Goal: Task Accomplishment & Management: Manage account settings

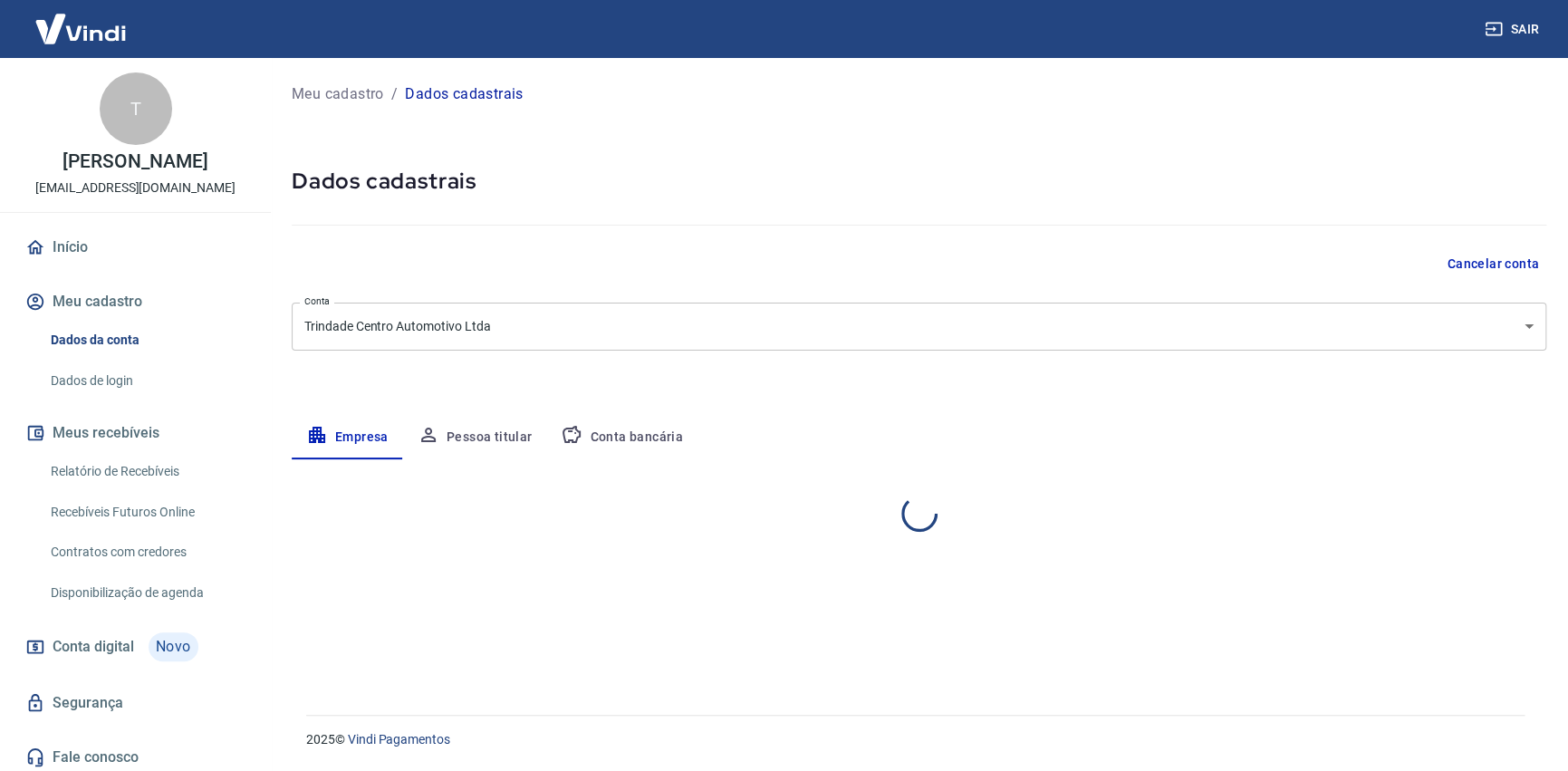
select select "PR"
select select "business"
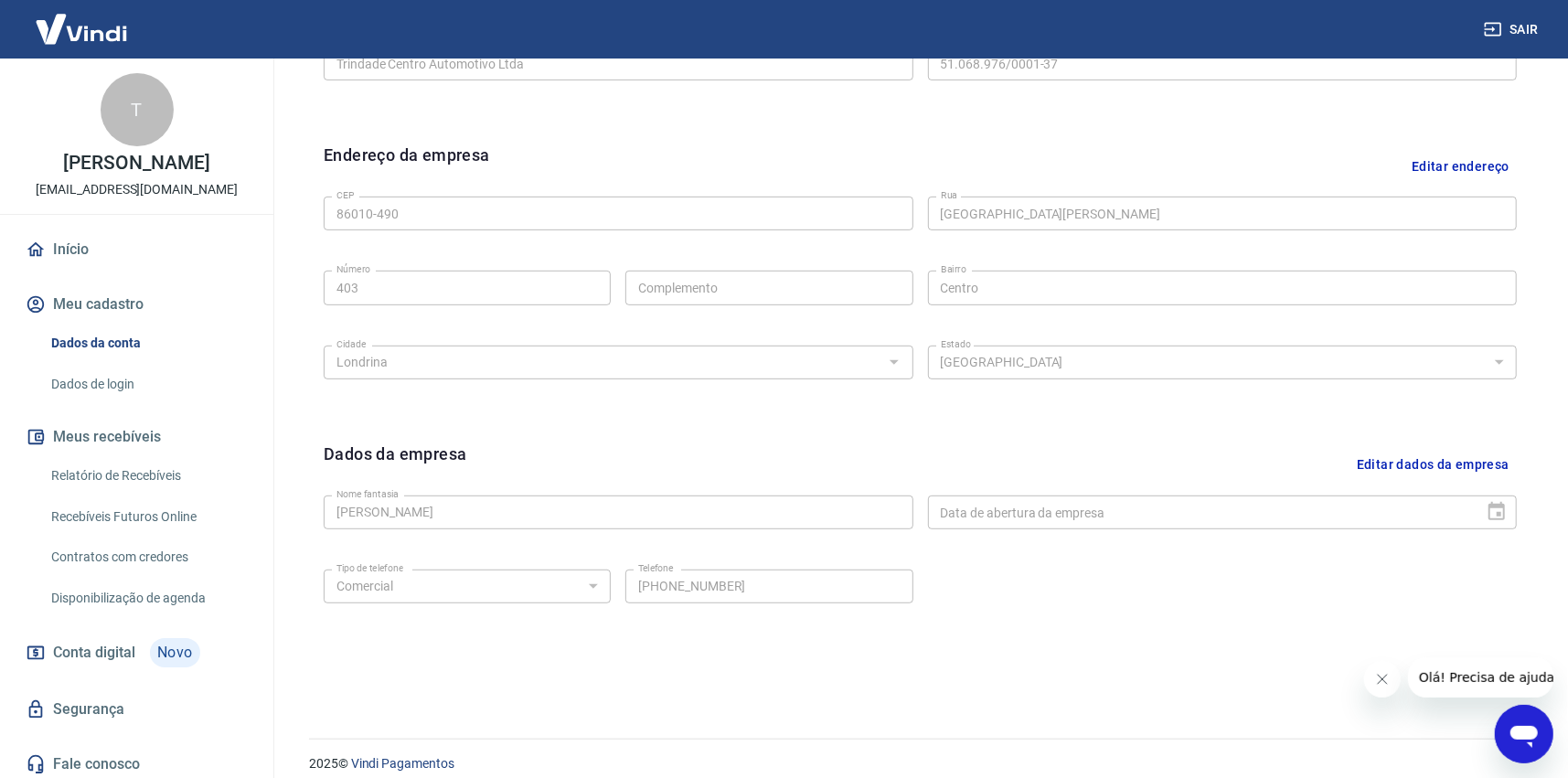
scroll to position [540, 0]
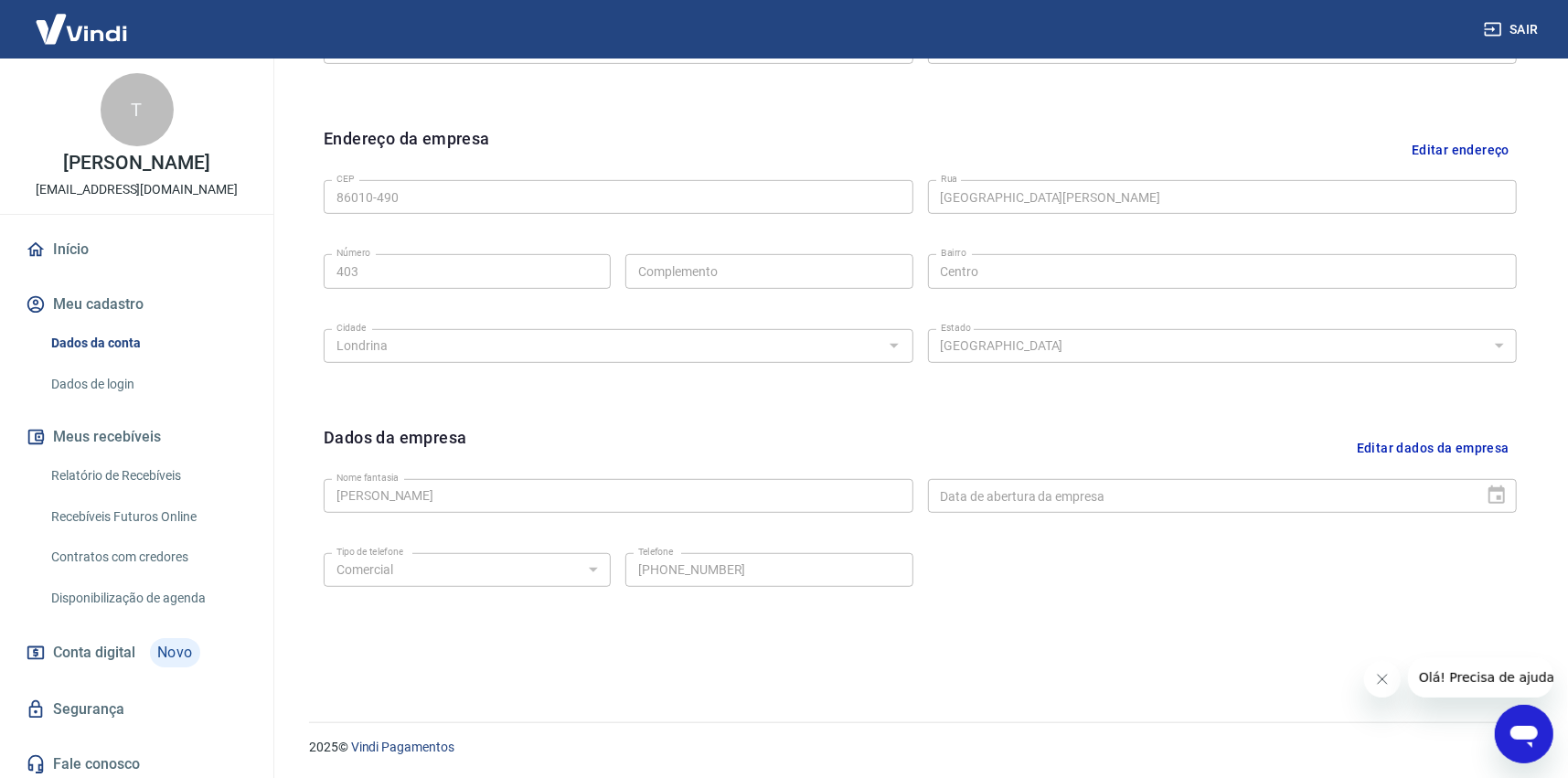
click at [313, 497] on div "Dados da empresa Editar dados da empresa Nome fantasia Tarcio Gleydson de Lima …" at bounding box center [920, 537] width 1222 height 254
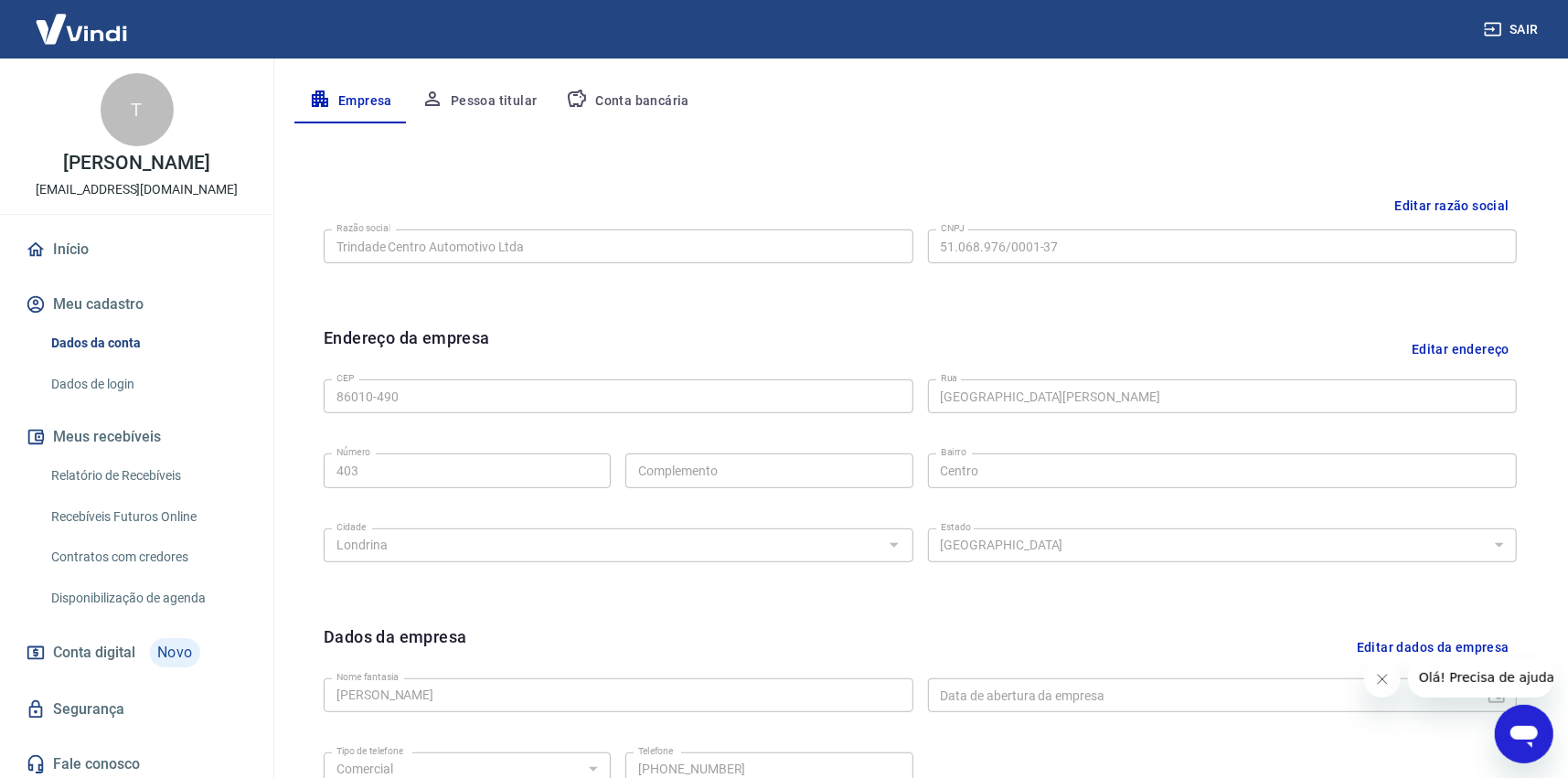
scroll to position [174, 0]
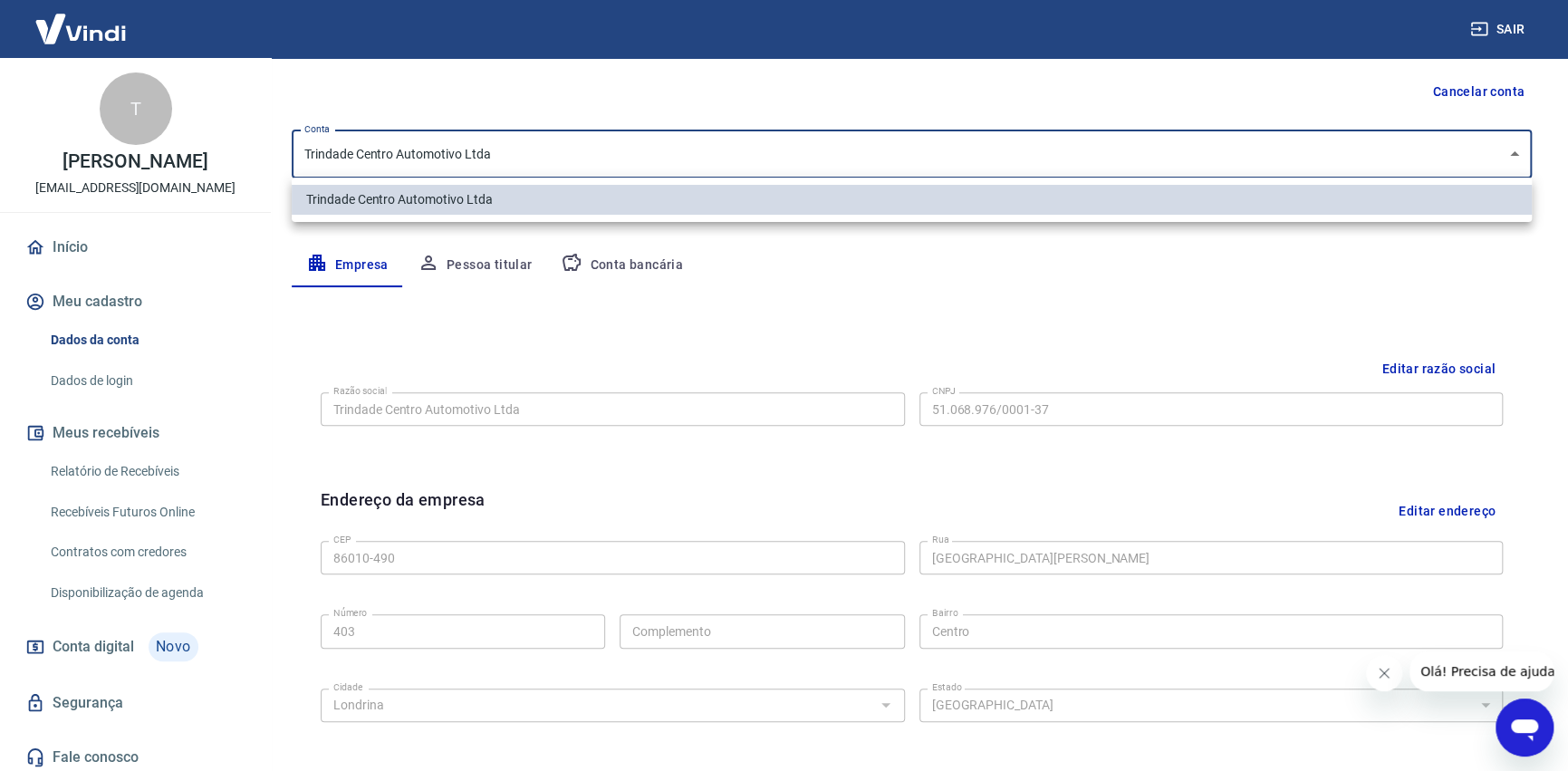
drag, startPoint x: 514, startPoint y: 156, endPoint x: 322, endPoint y: 173, distance: 192.8
click at [319, 168] on body "Sair T Tarcio Gleydson de Lima trindadeautocenterlda@gmail.com Início Meu cadas…" at bounding box center [784, 213] width 1568 height 771
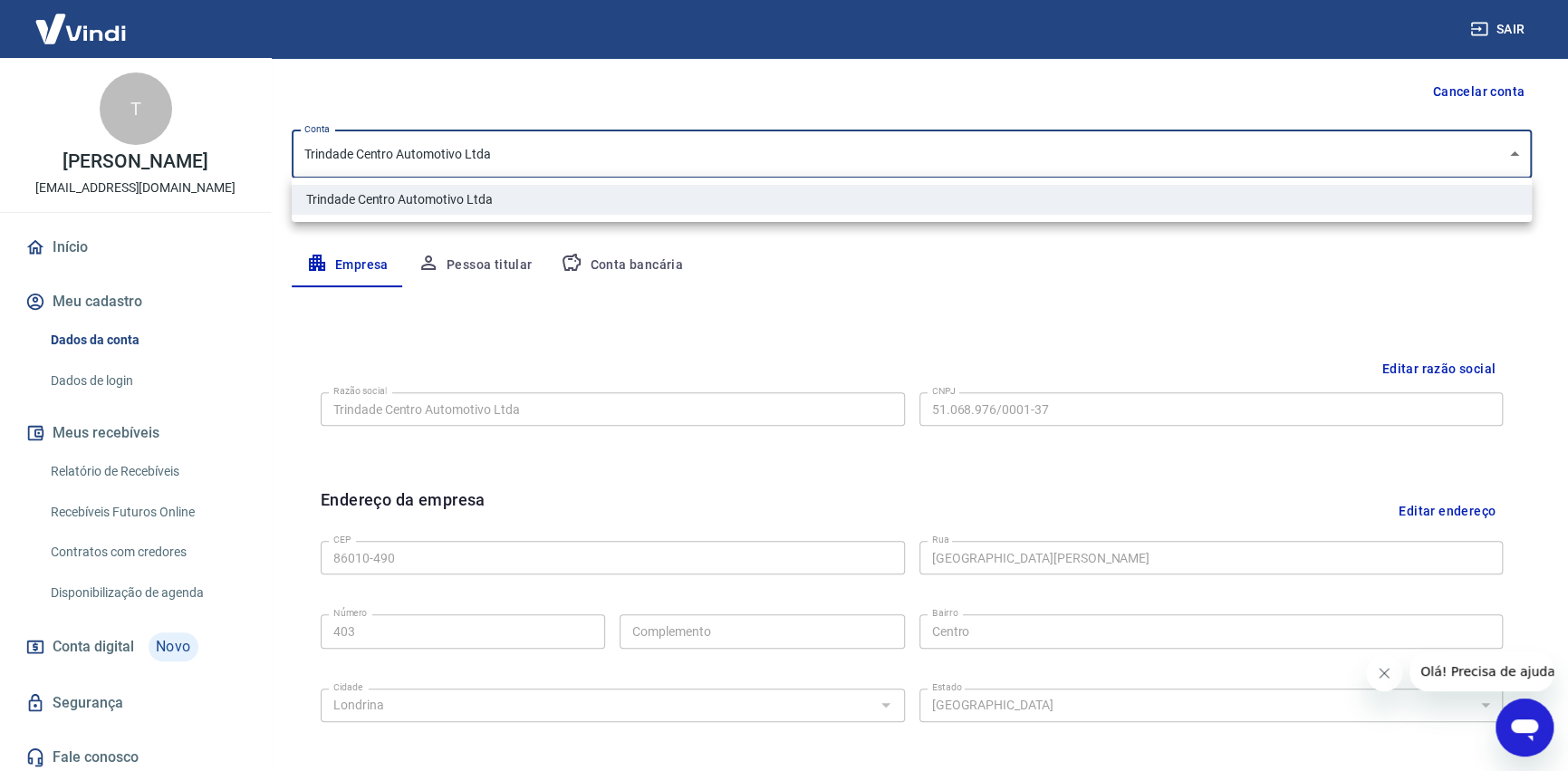
click at [840, 272] on div at bounding box center [784, 386] width 1568 height 771
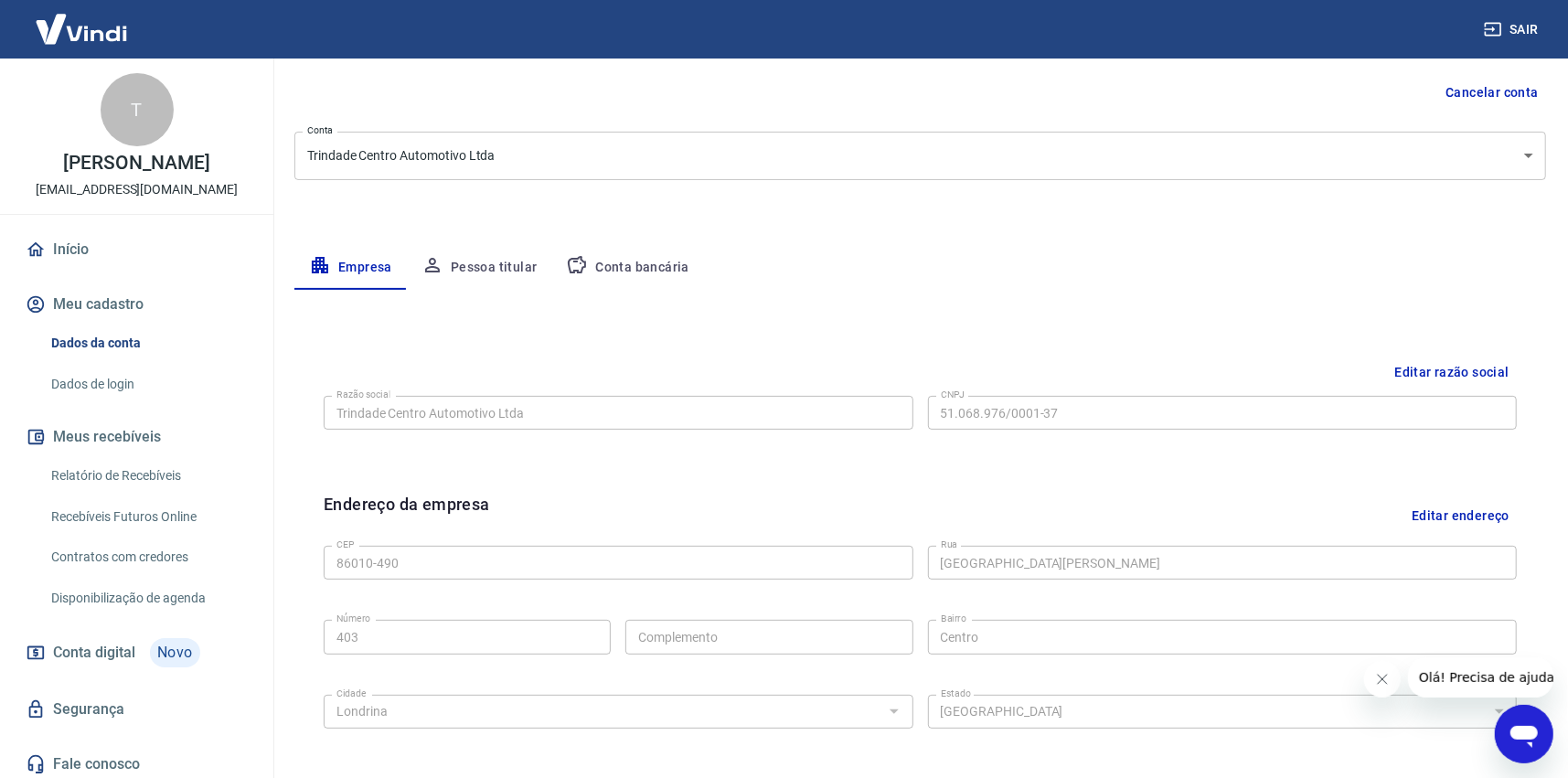
click at [291, 406] on div "Meu cadastro / Dados cadastrais Dados cadastrais Cancelar conta Conta Trindade …" at bounding box center [920, 475] width 1295 height 1181
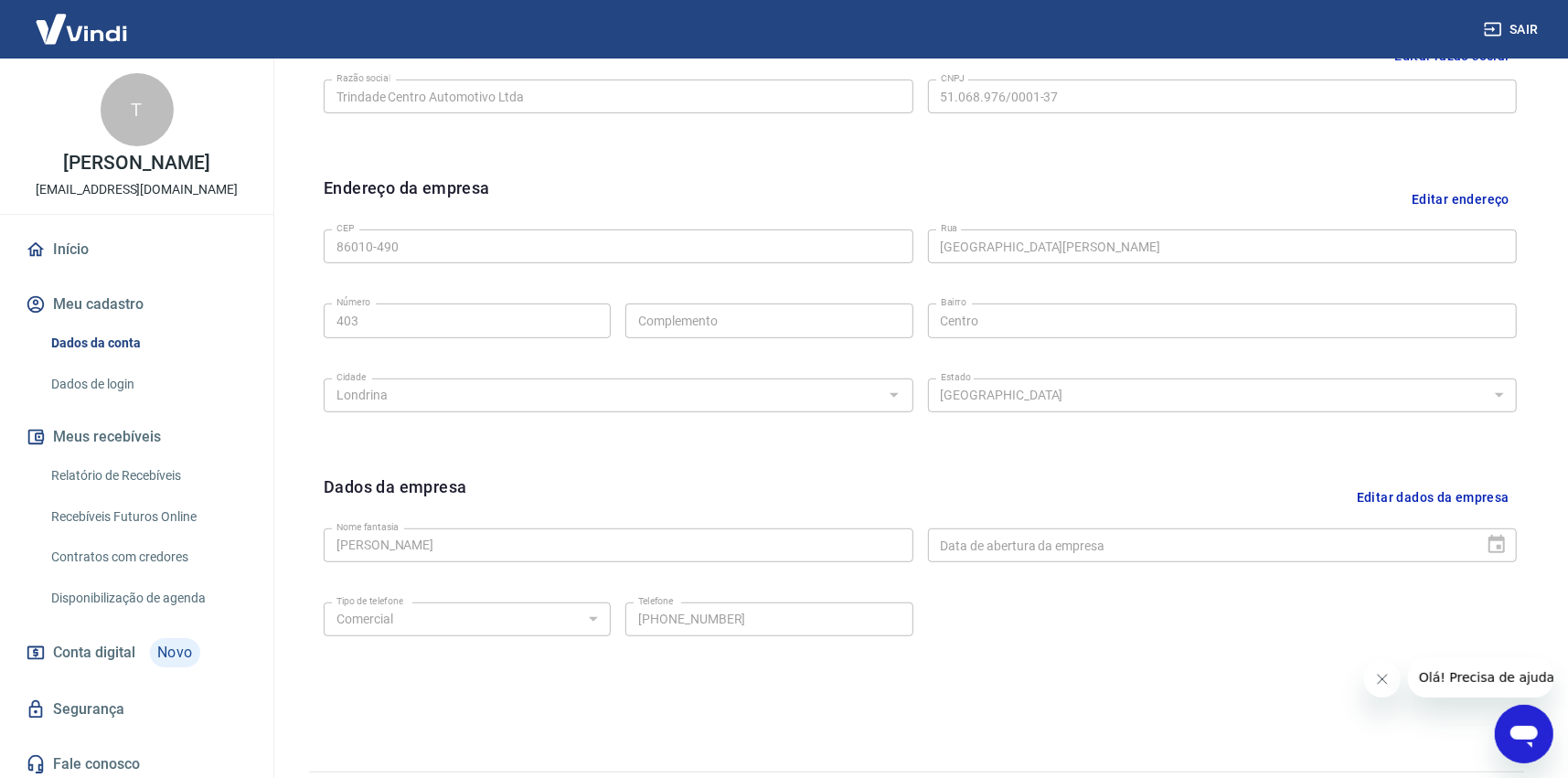
scroll to position [540, 0]
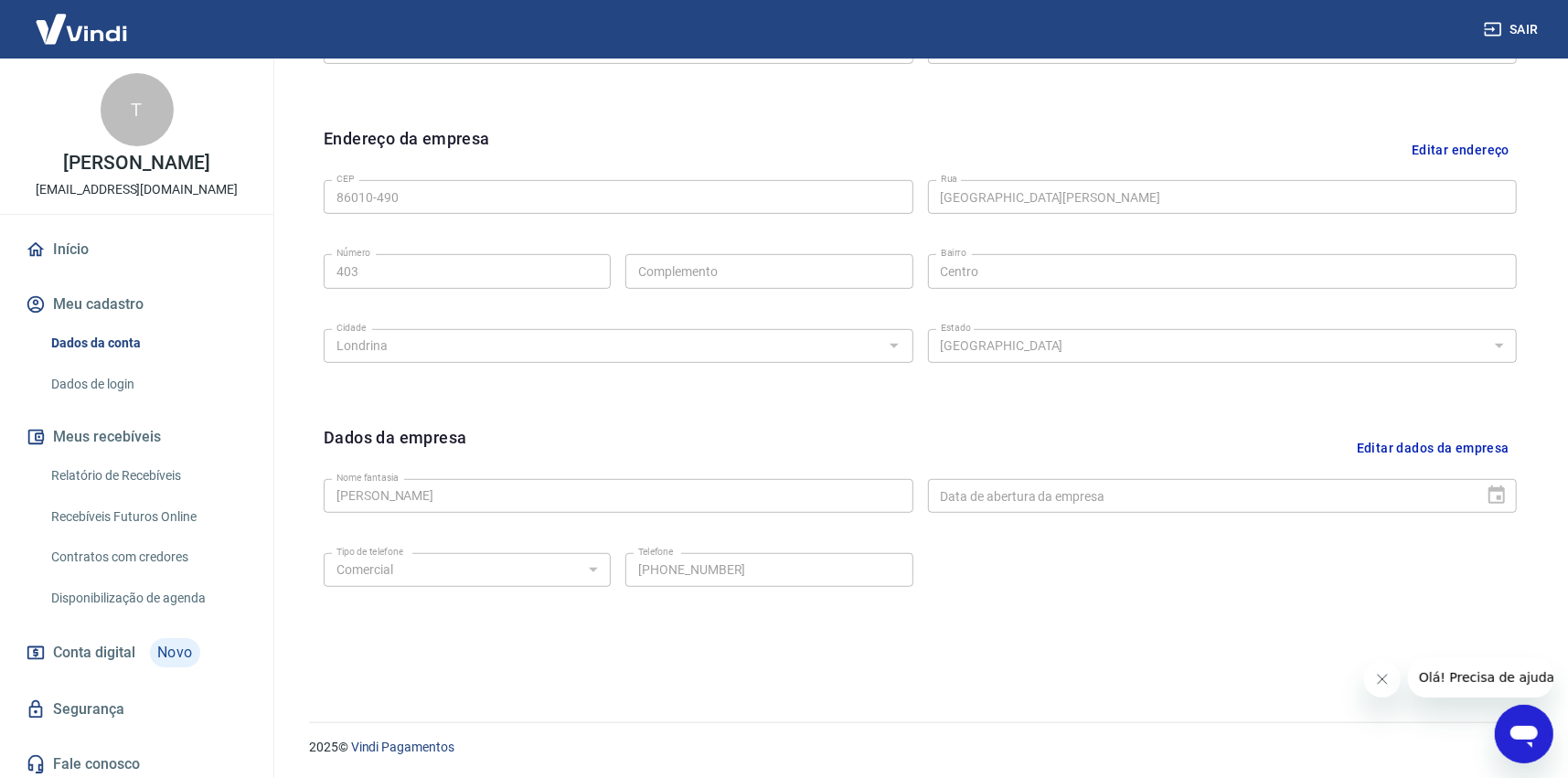
click at [291, 496] on div "Meu cadastro / Dados cadastrais Dados cadastrais Cancelar conta Conta Trindade …" at bounding box center [920, 109] width 1295 height 1181
drag, startPoint x: 1394, startPoint y: 450, endPoint x: 1383, endPoint y: 450, distance: 11.0
click at [1380, 450] on button "Editar dados da empresa" at bounding box center [1433, 449] width 167 height 47
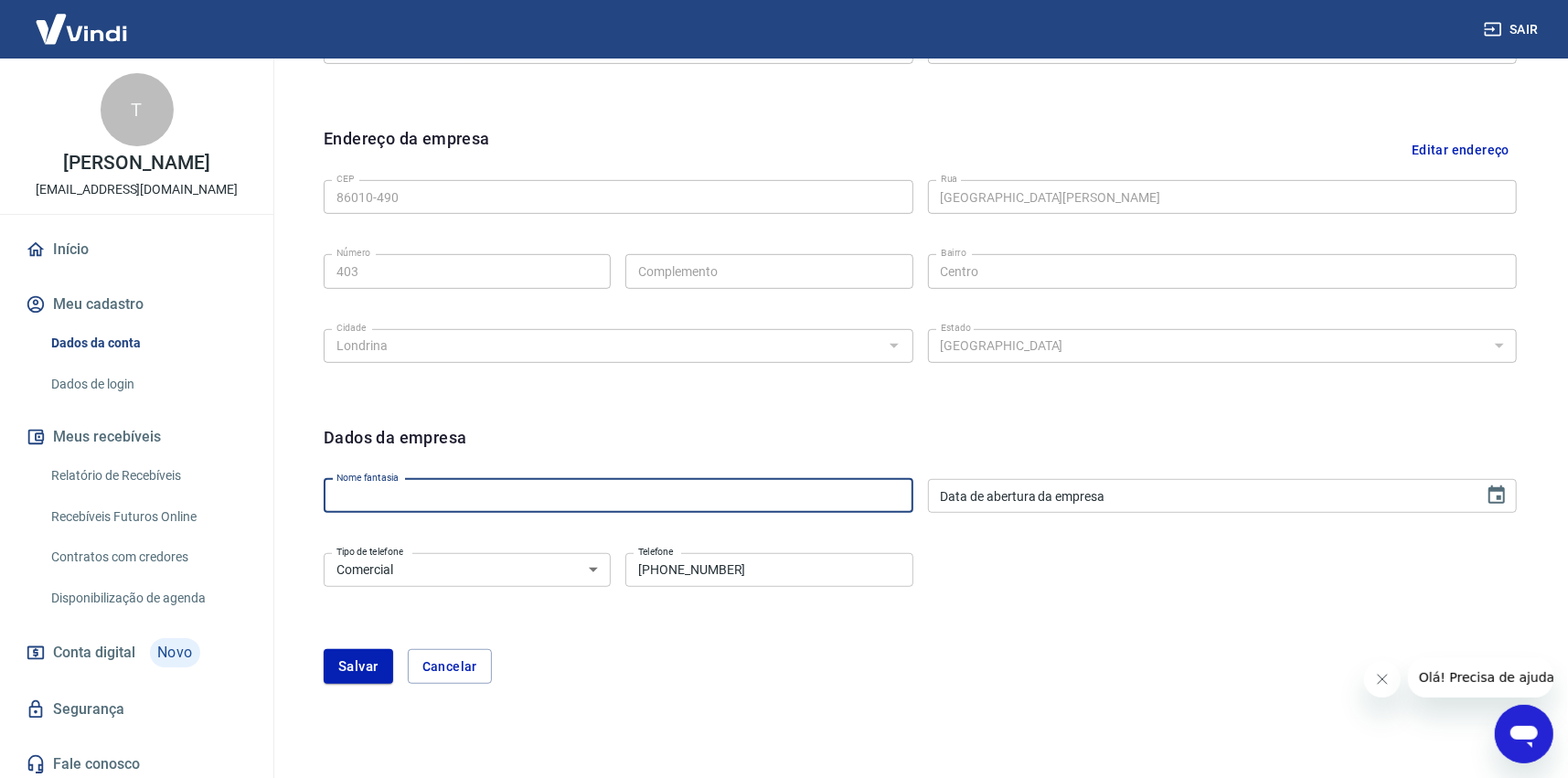
paste input "Trindade Centro Automotivo Ltda"
type input "Trindade Imports"
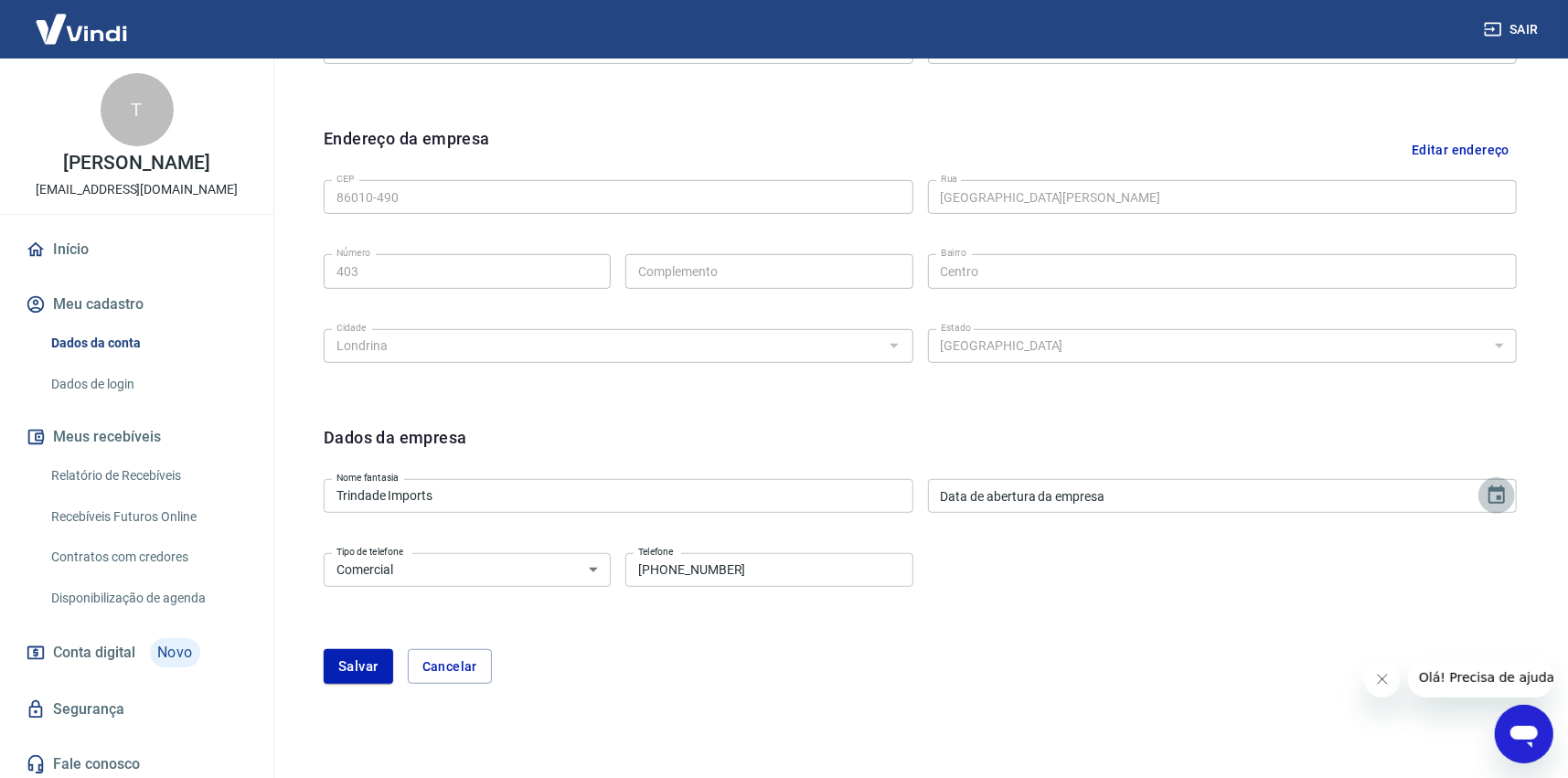
click at [1487, 498] on icon "Choose date" at bounding box center [1496, 496] width 22 height 22
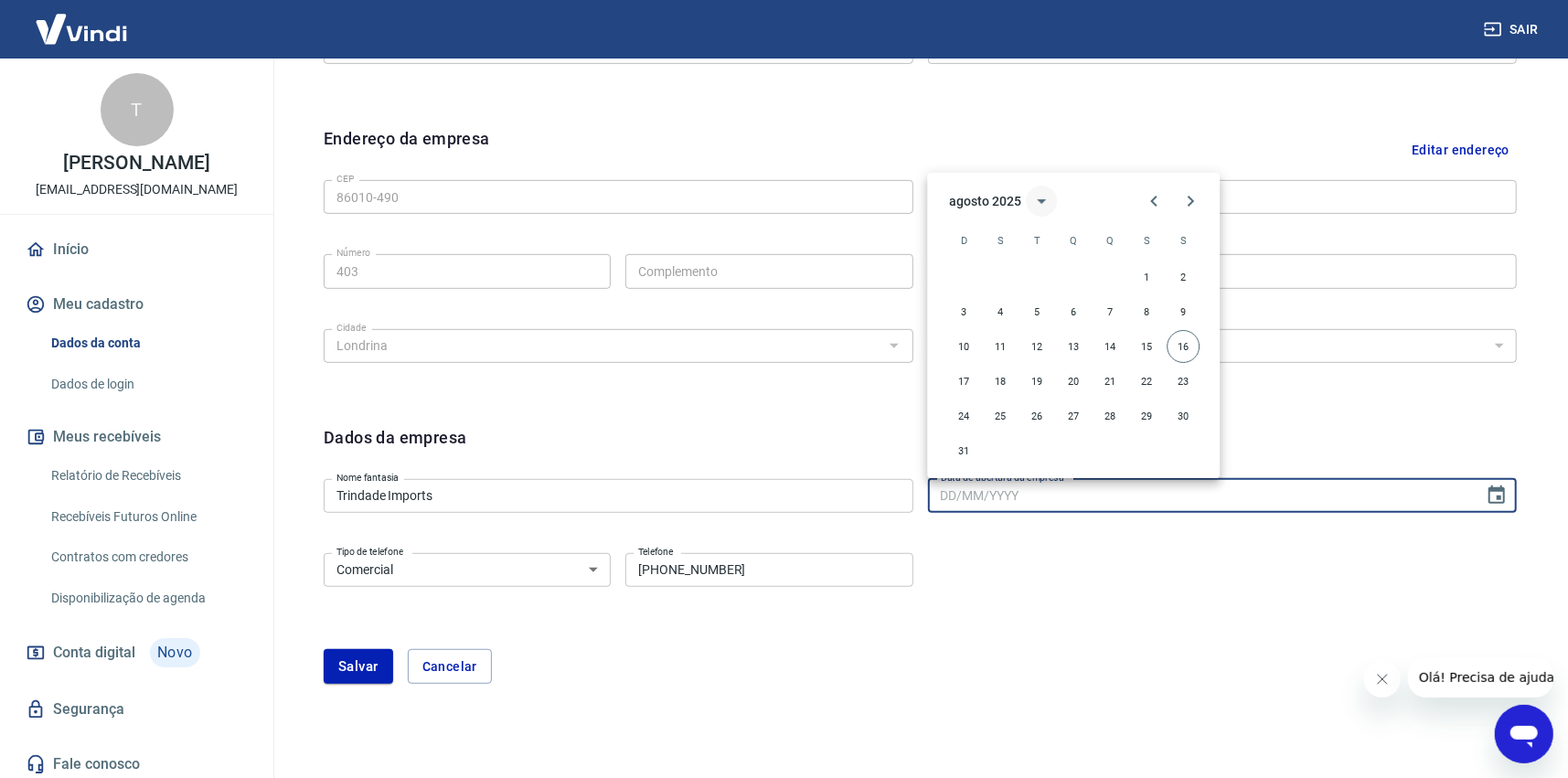
click at [1038, 202] on icon "calendar view is open, switch to year view" at bounding box center [1042, 201] width 22 height 22
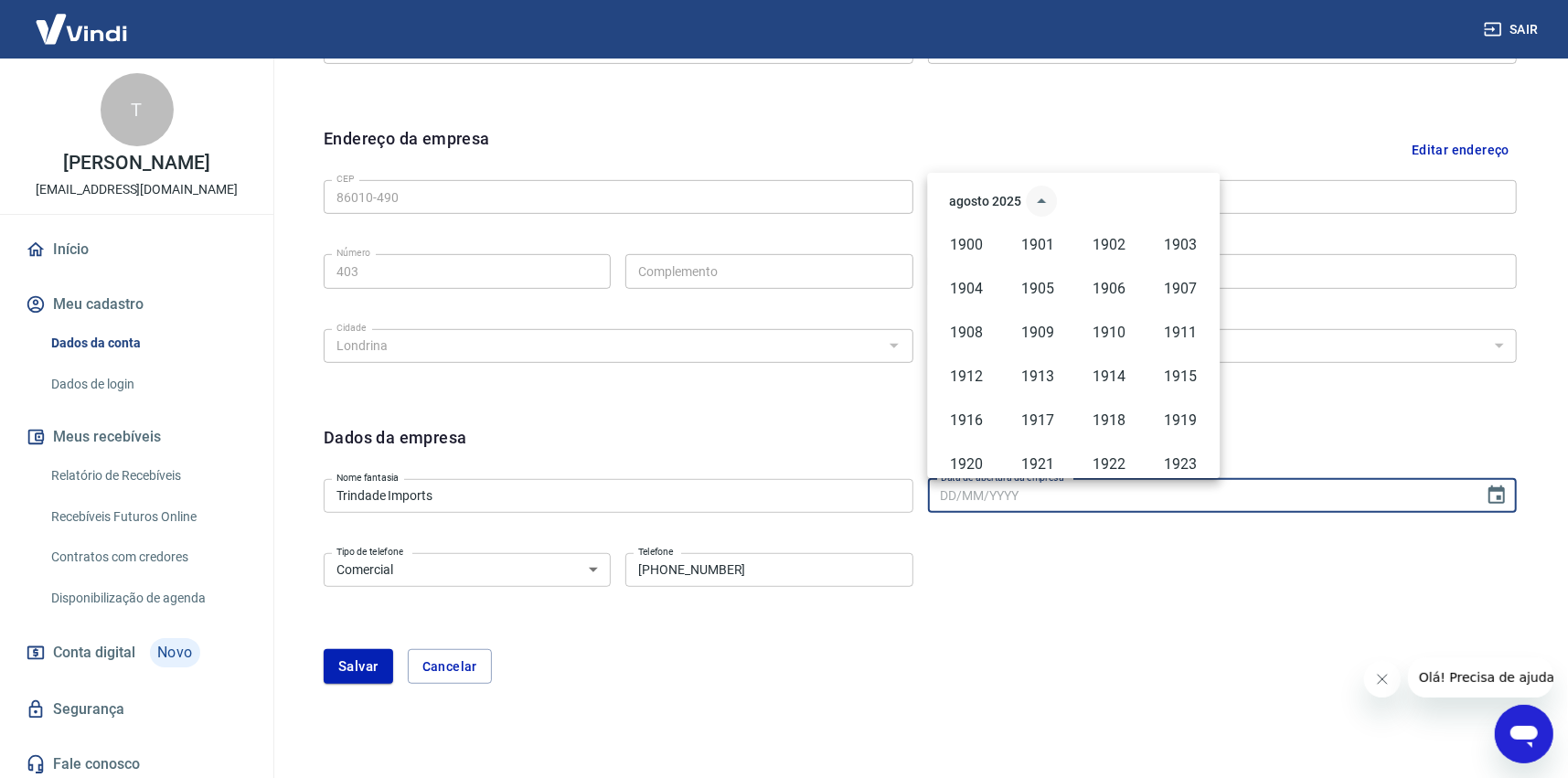
scroll to position [1254, 0]
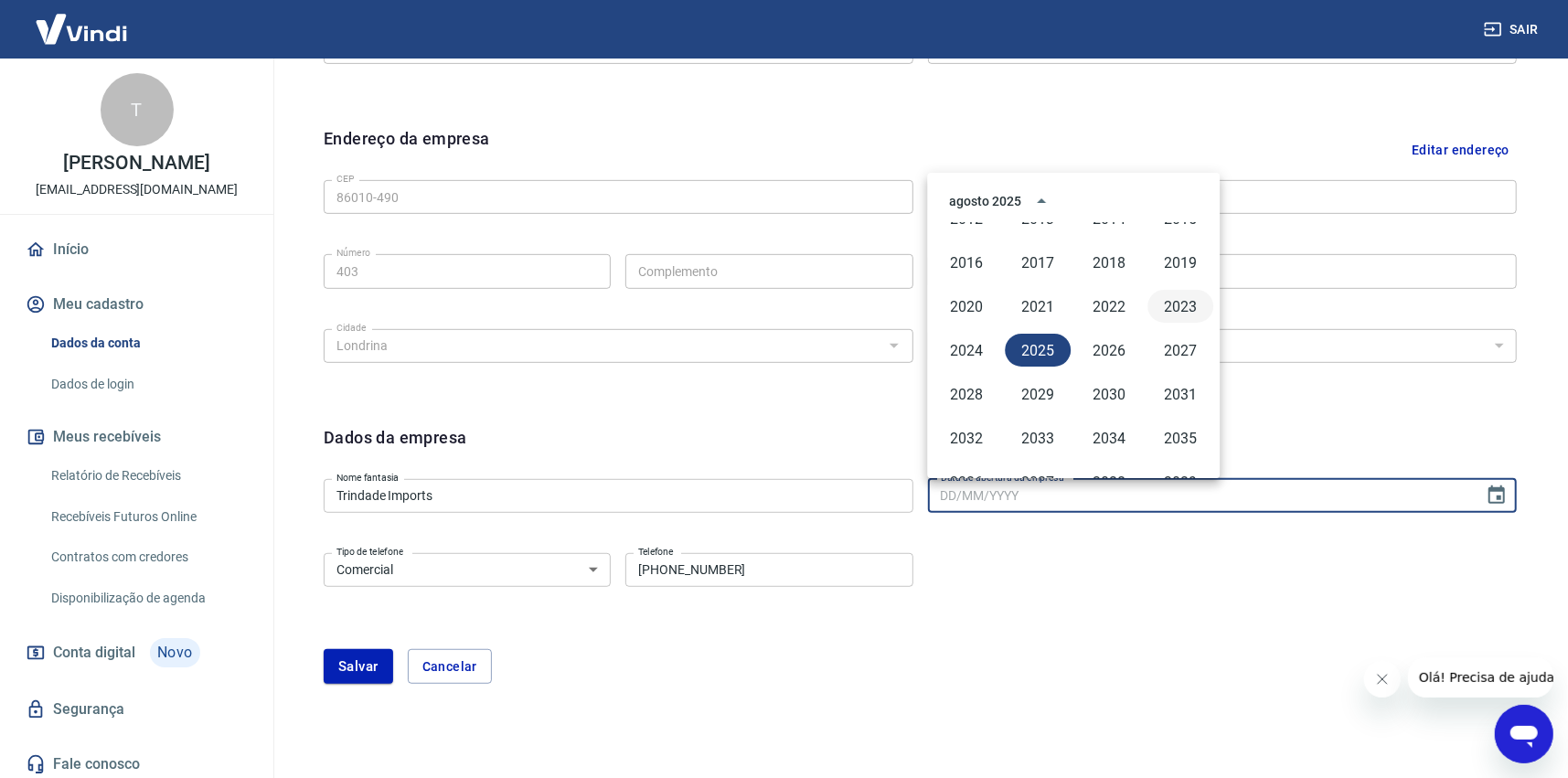
click at [1175, 304] on button "2023" at bounding box center [1180, 306] width 66 height 33
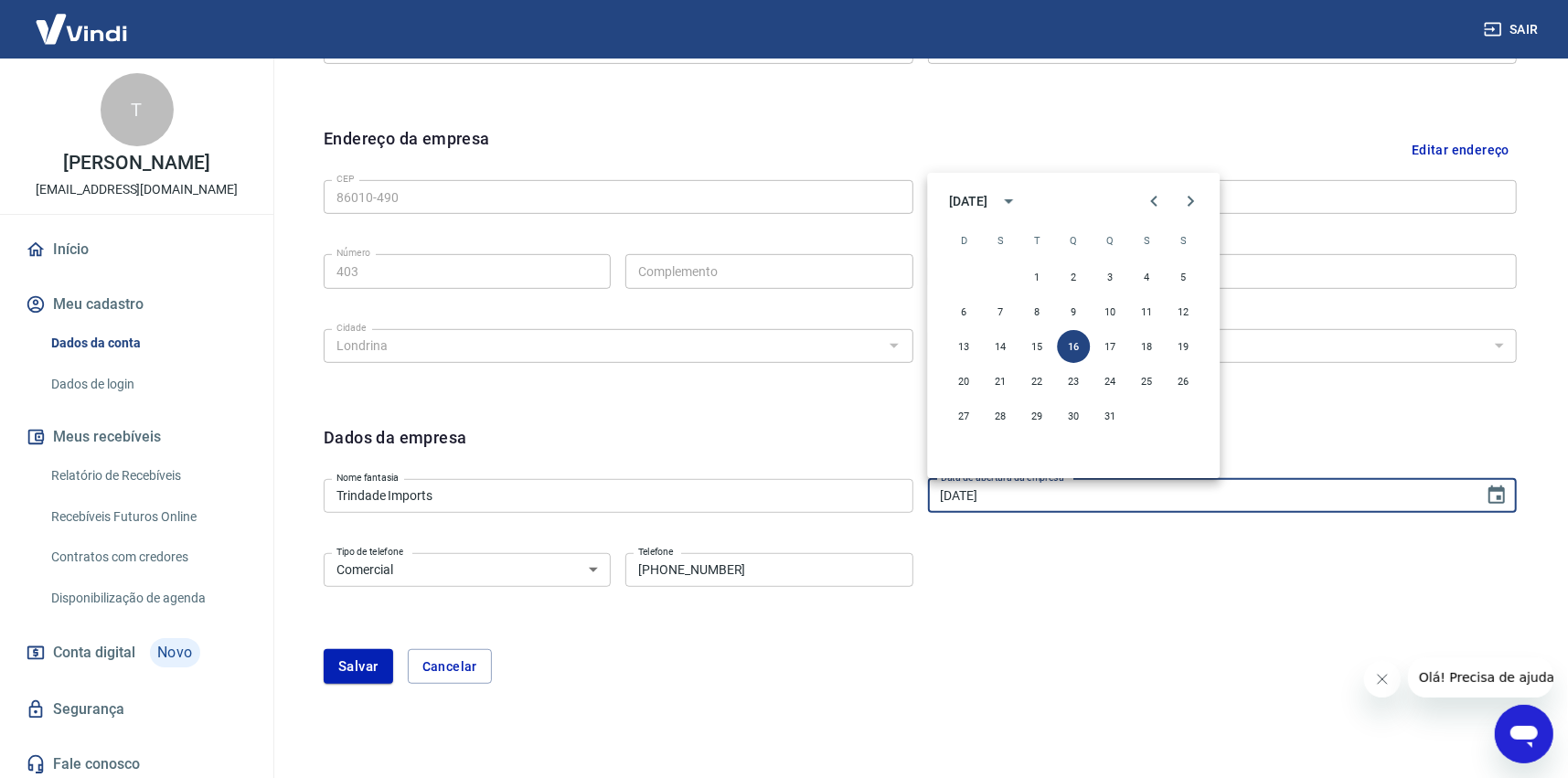
click at [1024, 498] on input "16/08/2023" at bounding box center [1199, 496] width 544 height 34
drag, startPoint x: 1022, startPoint y: 497, endPoint x: 965, endPoint y: 496, distance: 57.0
click at [965, 496] on input "16/08/2023" at bounding box center [1199, 496] width 544 height 34
click at [955, 495] on input "16/08/2023" at bounding box center [1199, 496] width 544 height 34
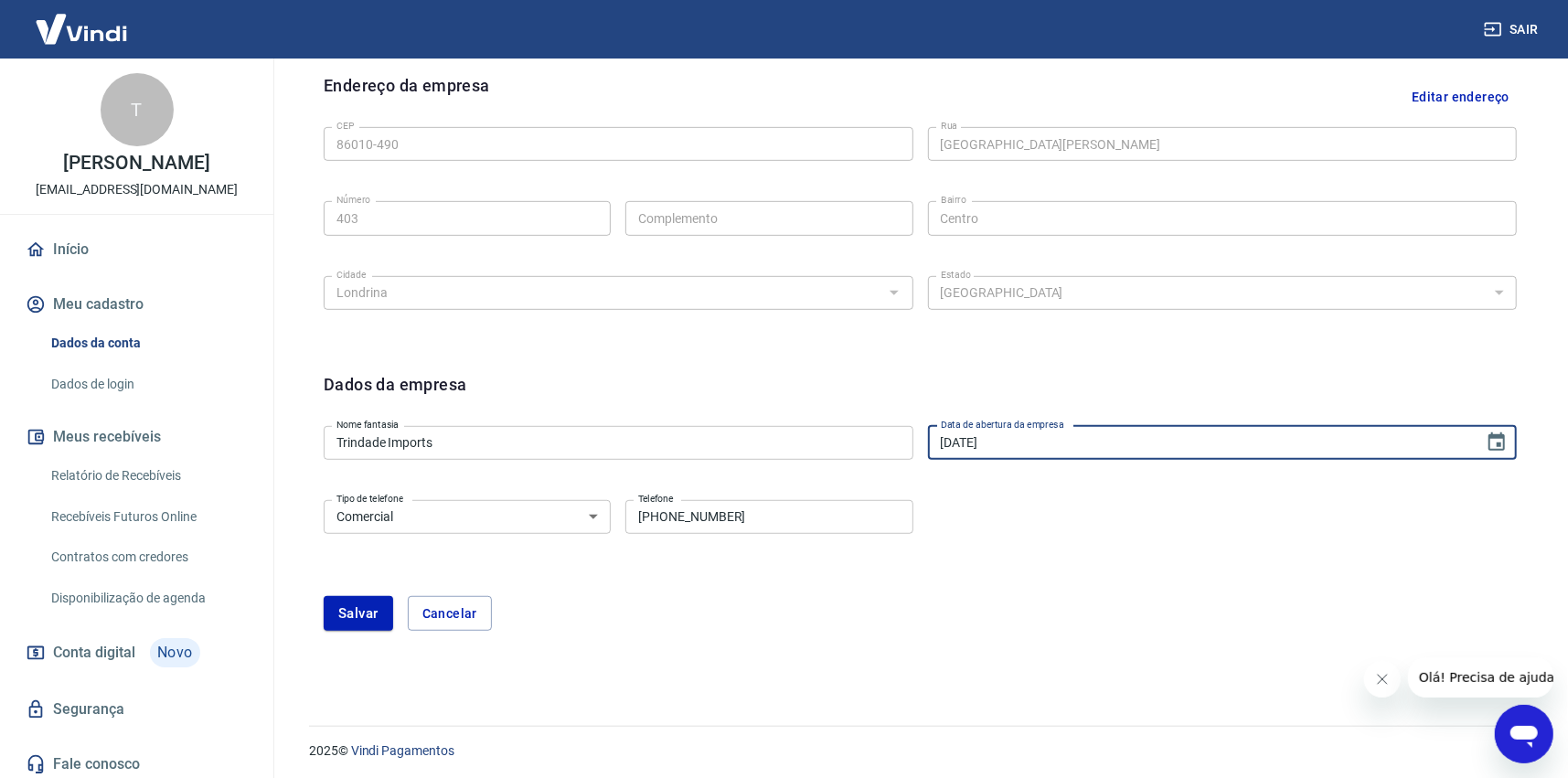
scroll to position [596, 0]
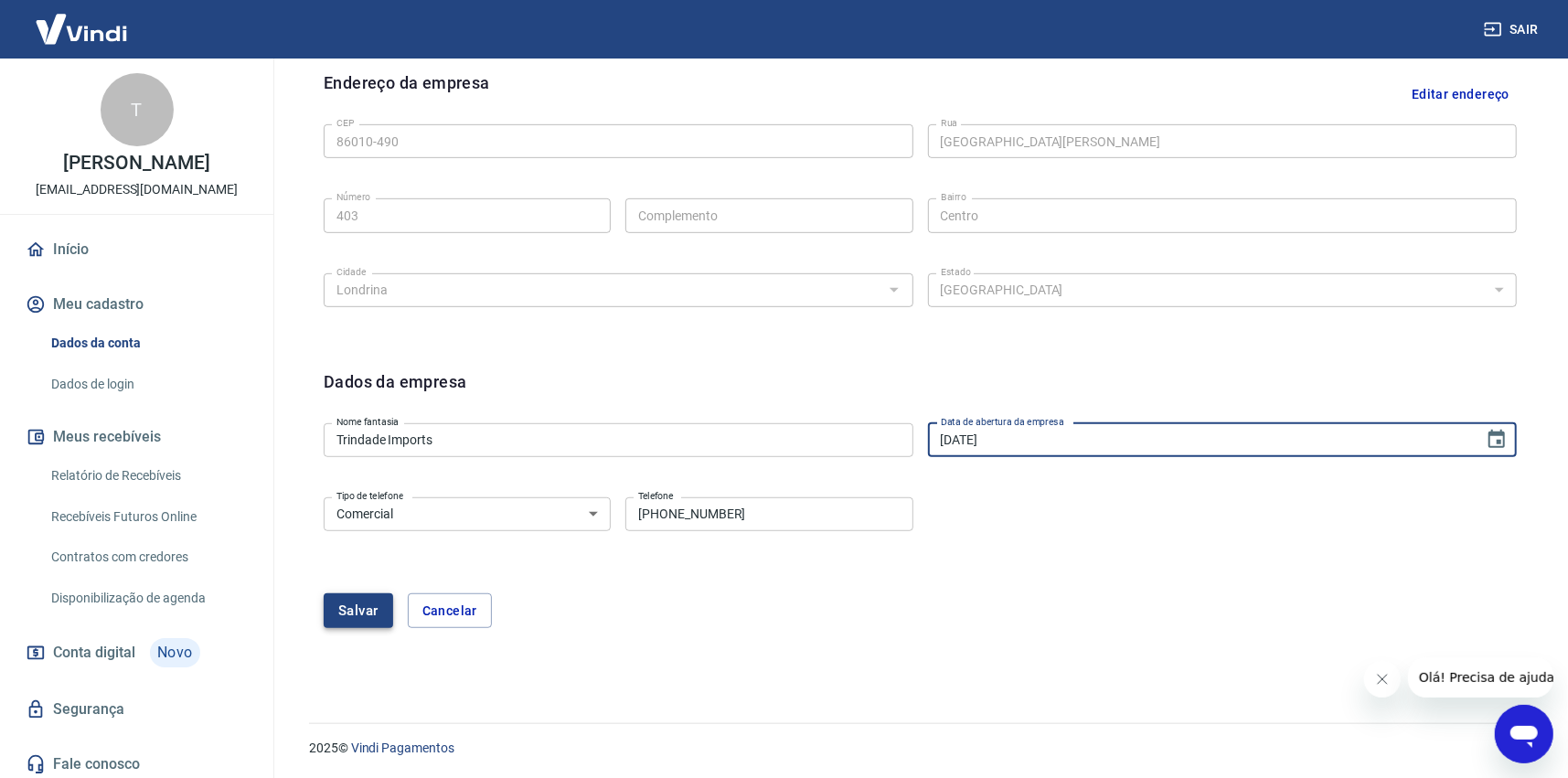
type input "15/06/2023"
click at [362, 614] on button "Salvar" at bounding box center [358, 611] width 69 height 35
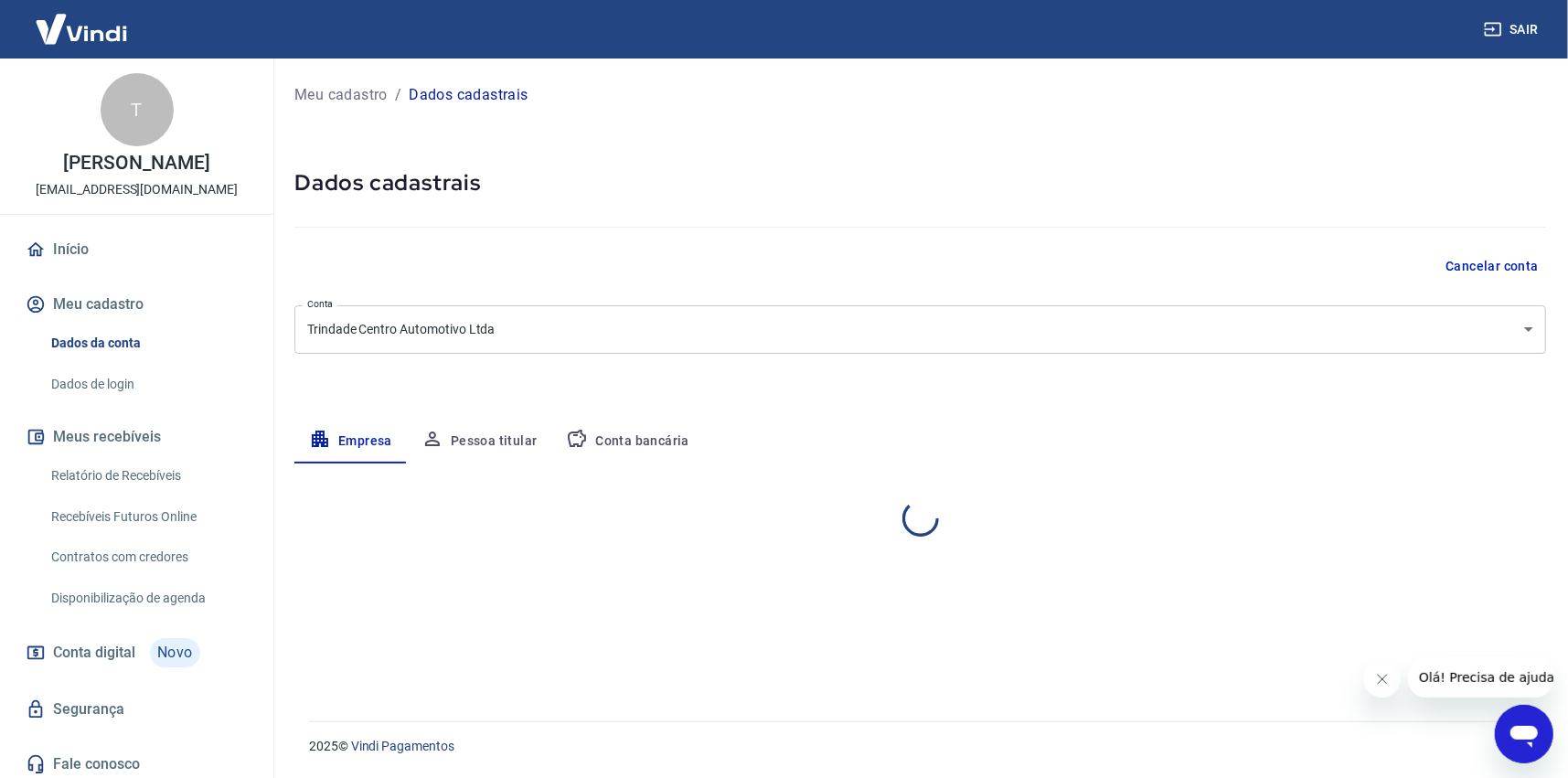
scroll to position [0, 0]
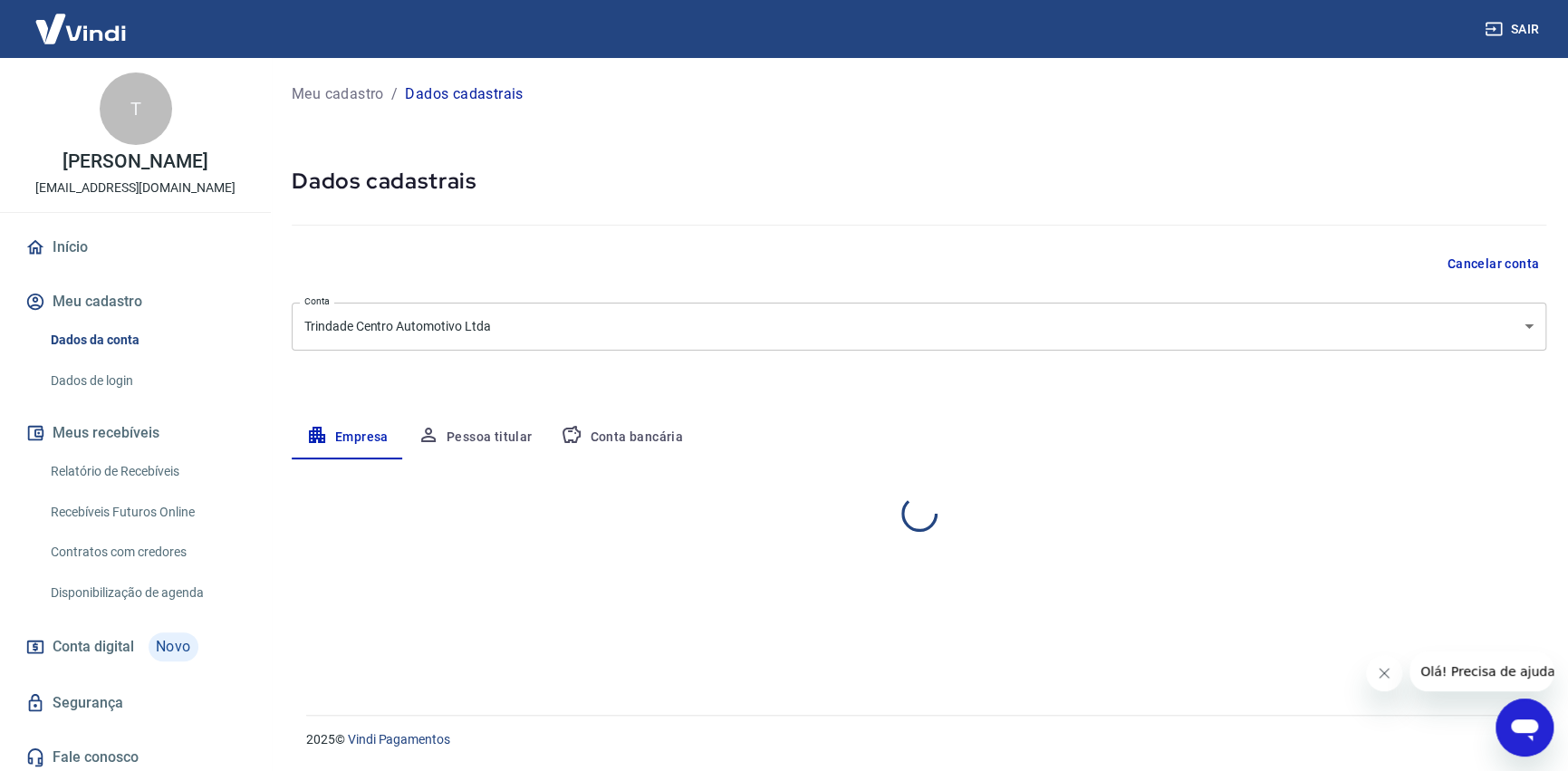
select select "PR"
select select "business"
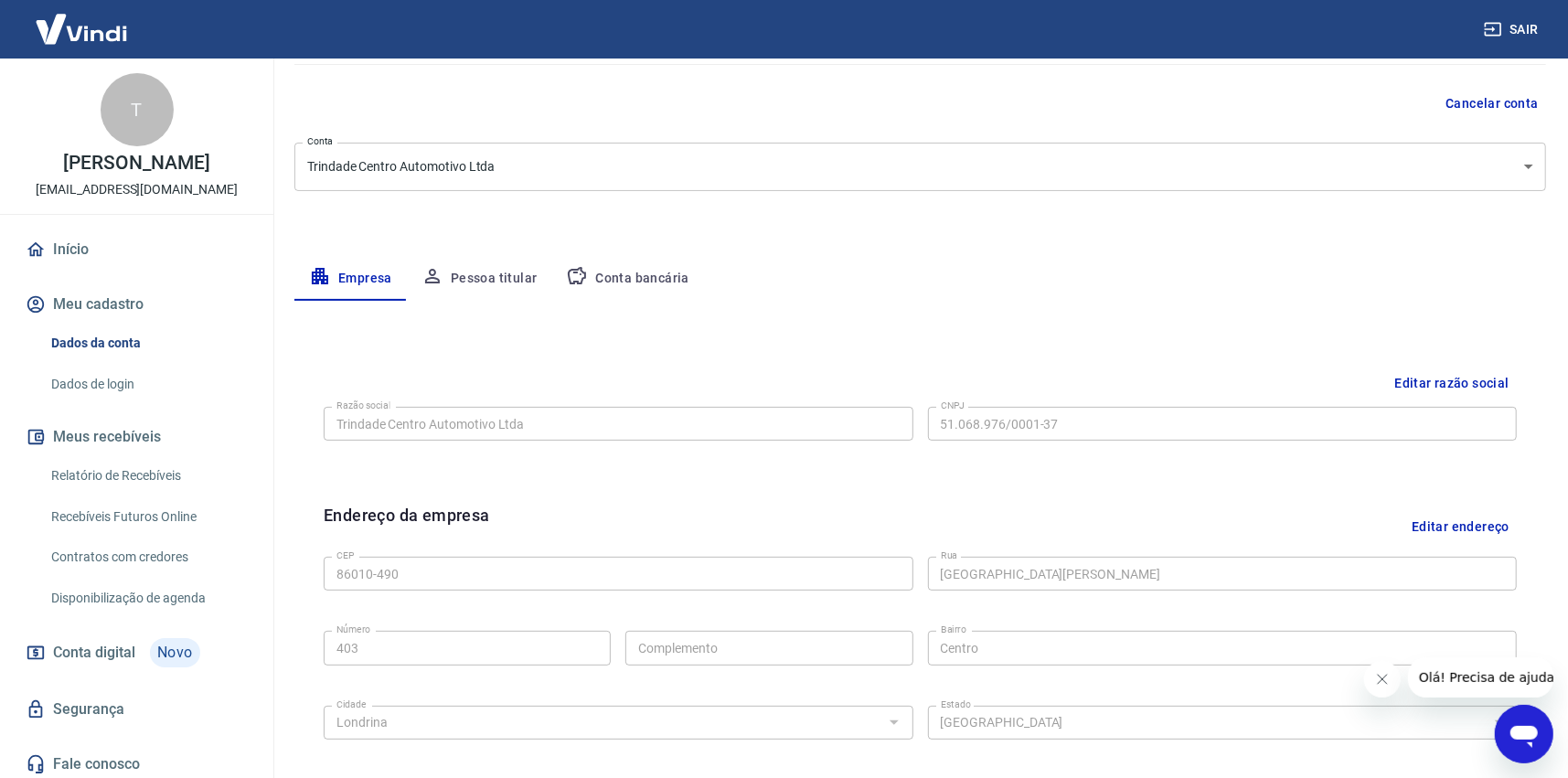
scroll to position [182, 0]
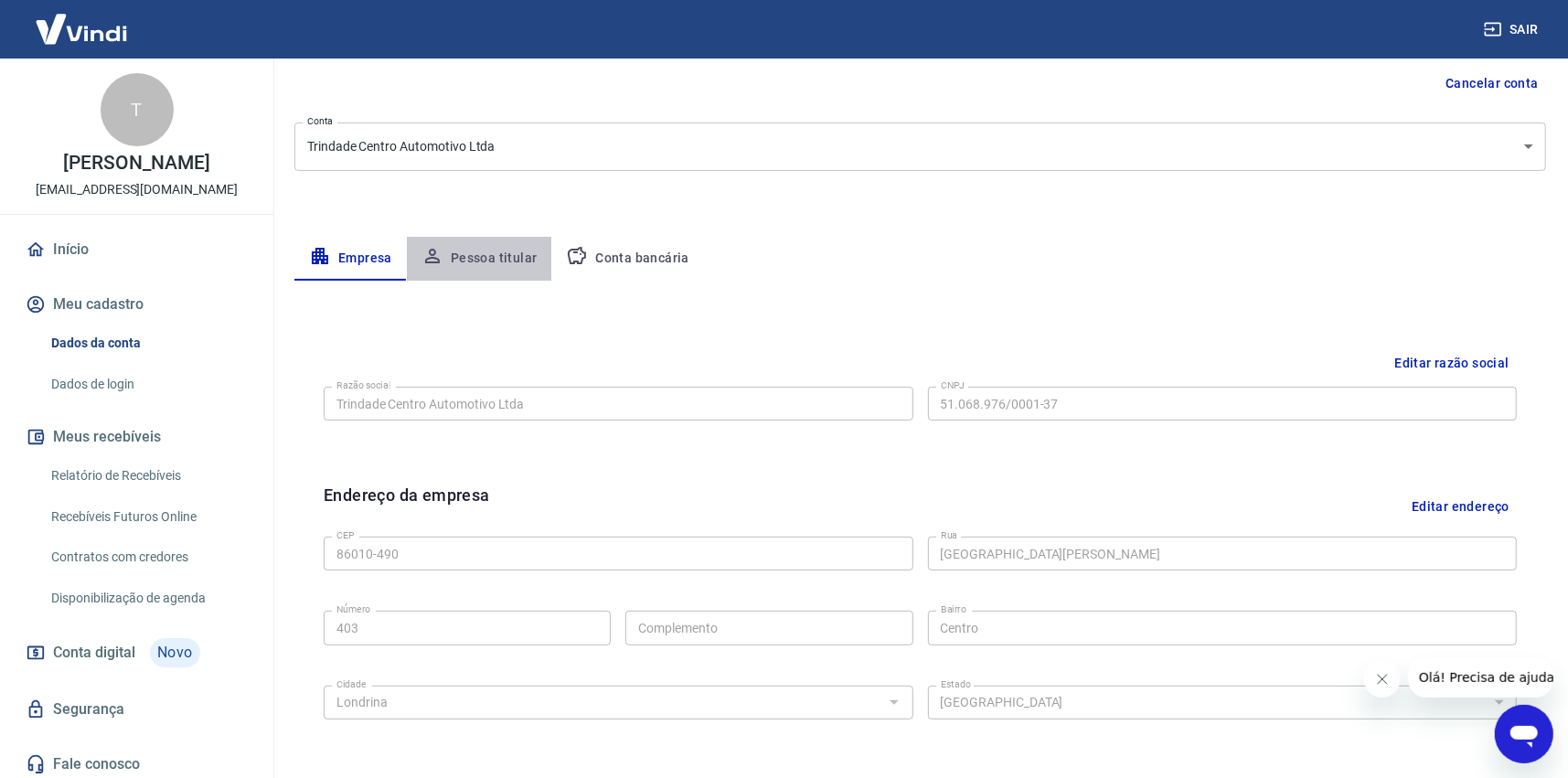
click at [515, 267] on button "Pessoa titular" at bounding box center [479, 259] width 145 height 44
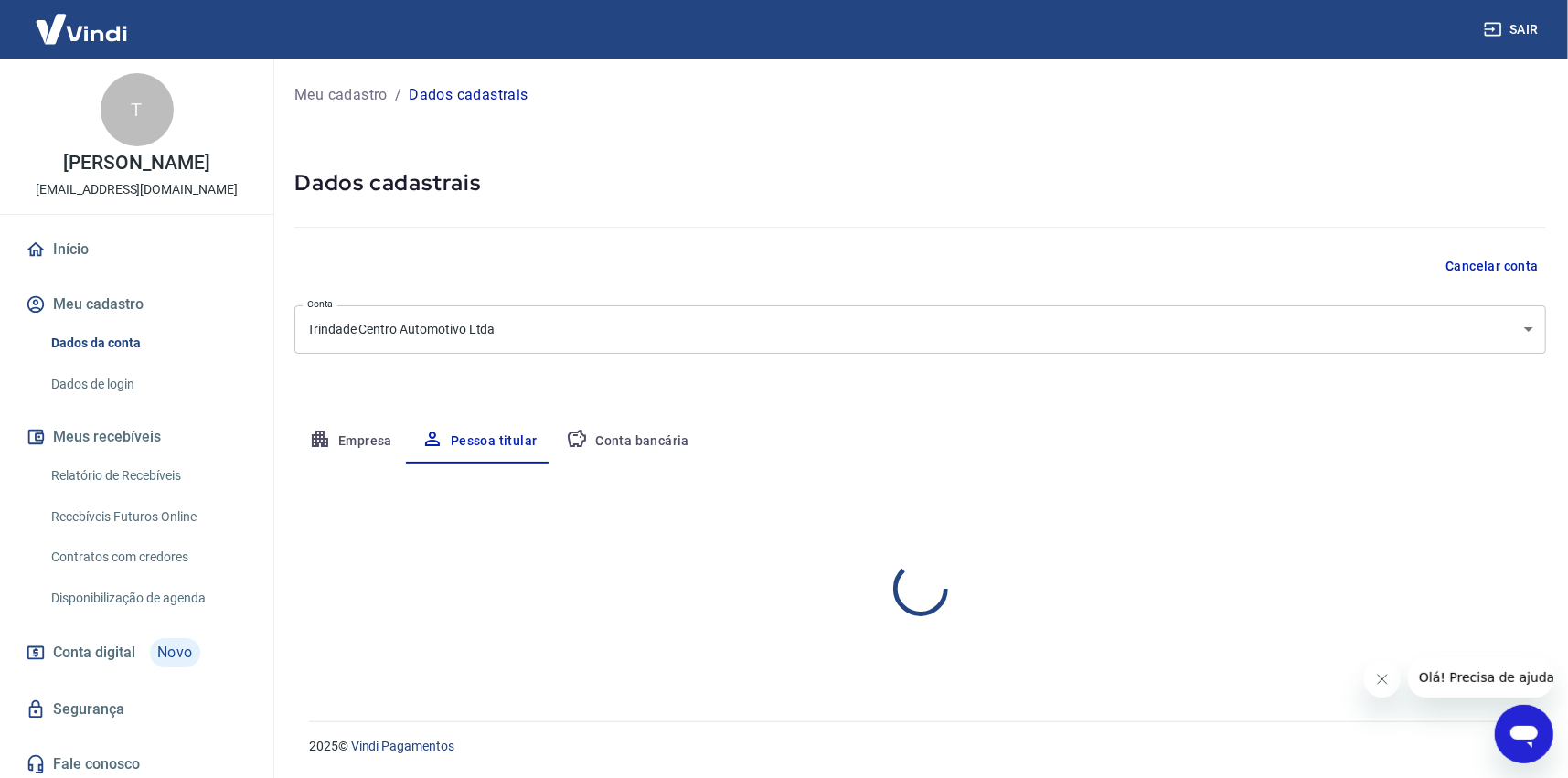
scroll to position [0, 0]
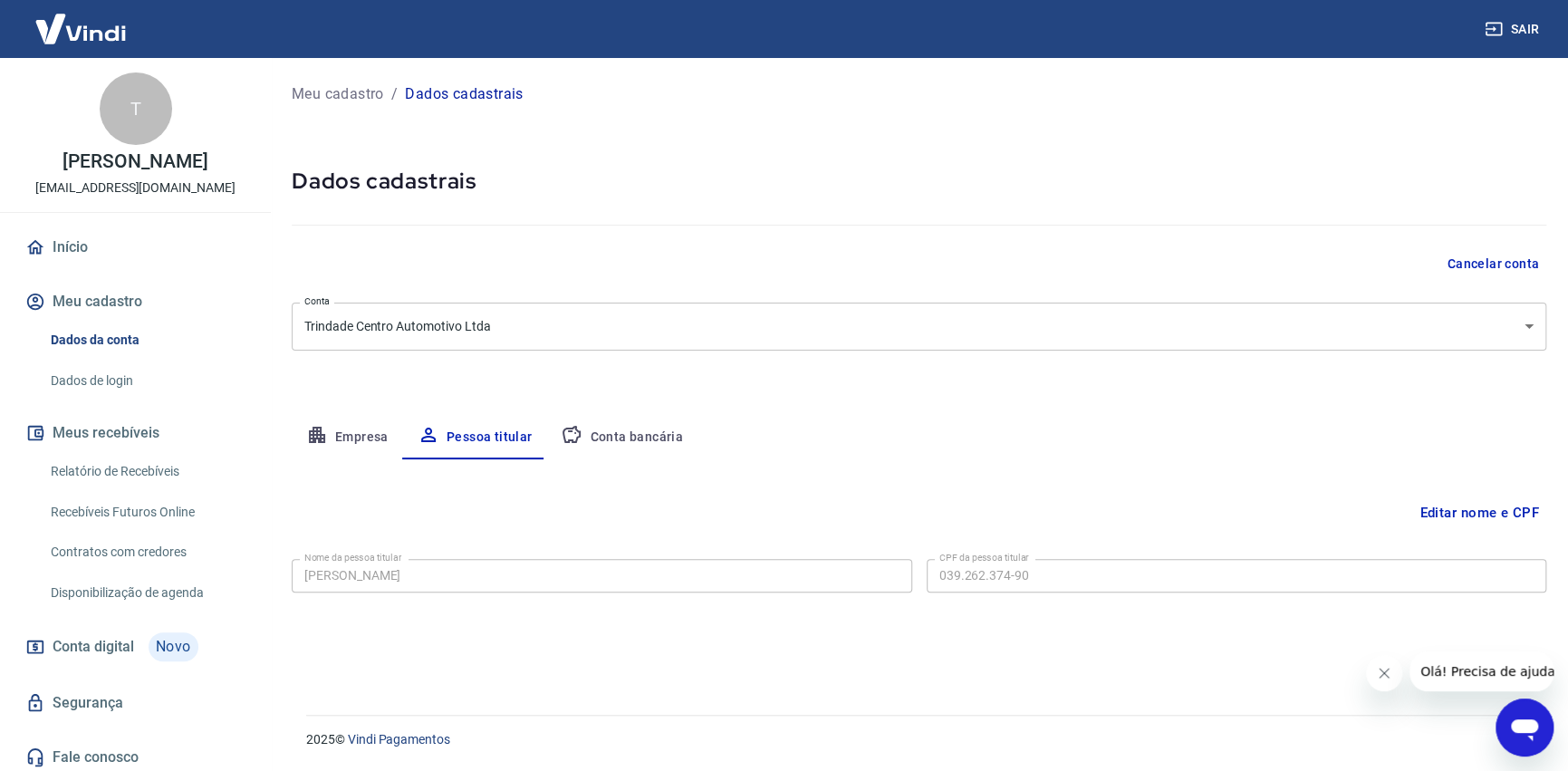
click at [644, 429] on button "Conta bancária" at bounding box center [621, 438] width 151 height 44
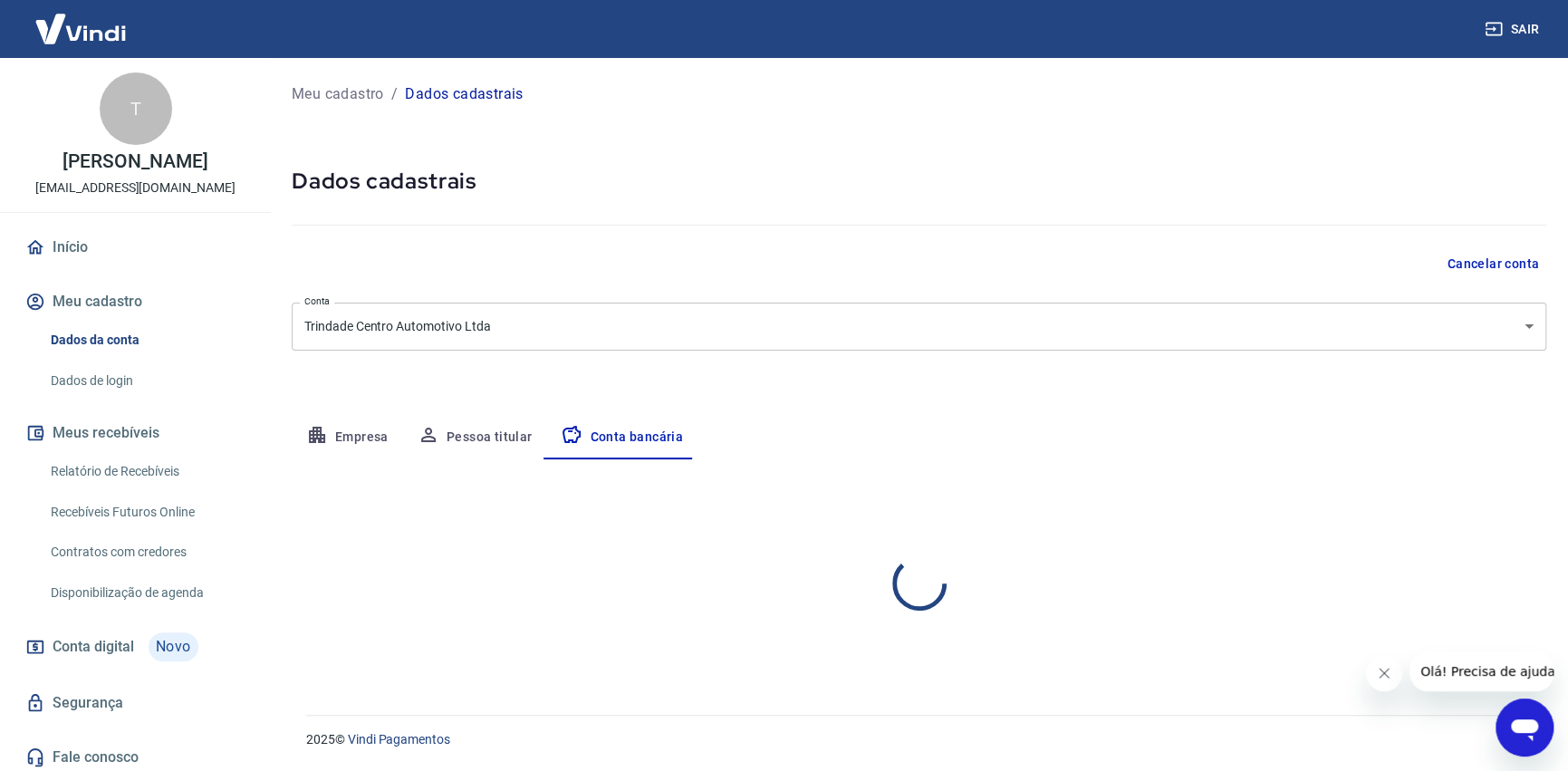
select select "1"
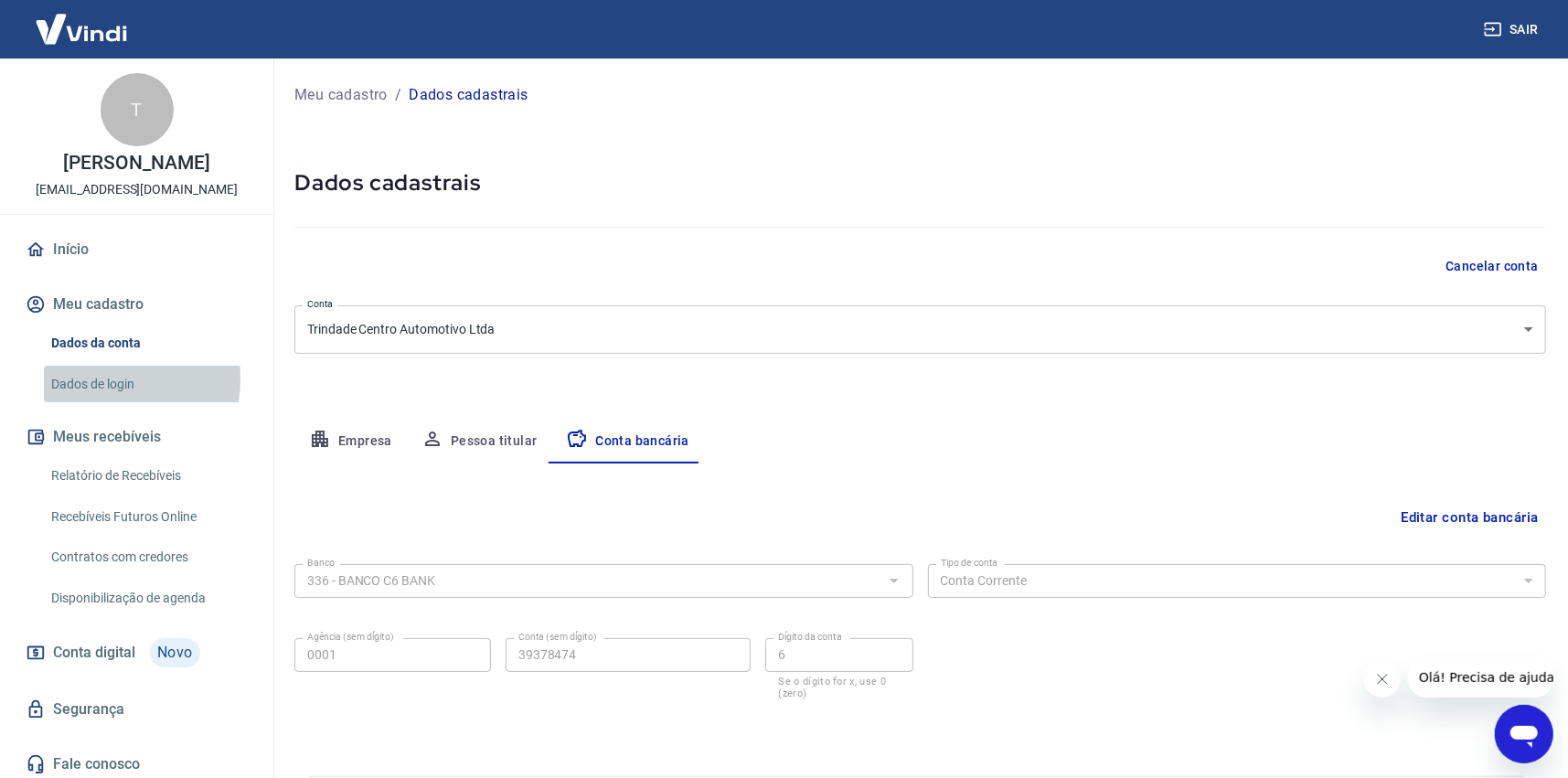
click at [78, 378] on link "Dados de login" at bounding box center [148, 384] width 207 height 37
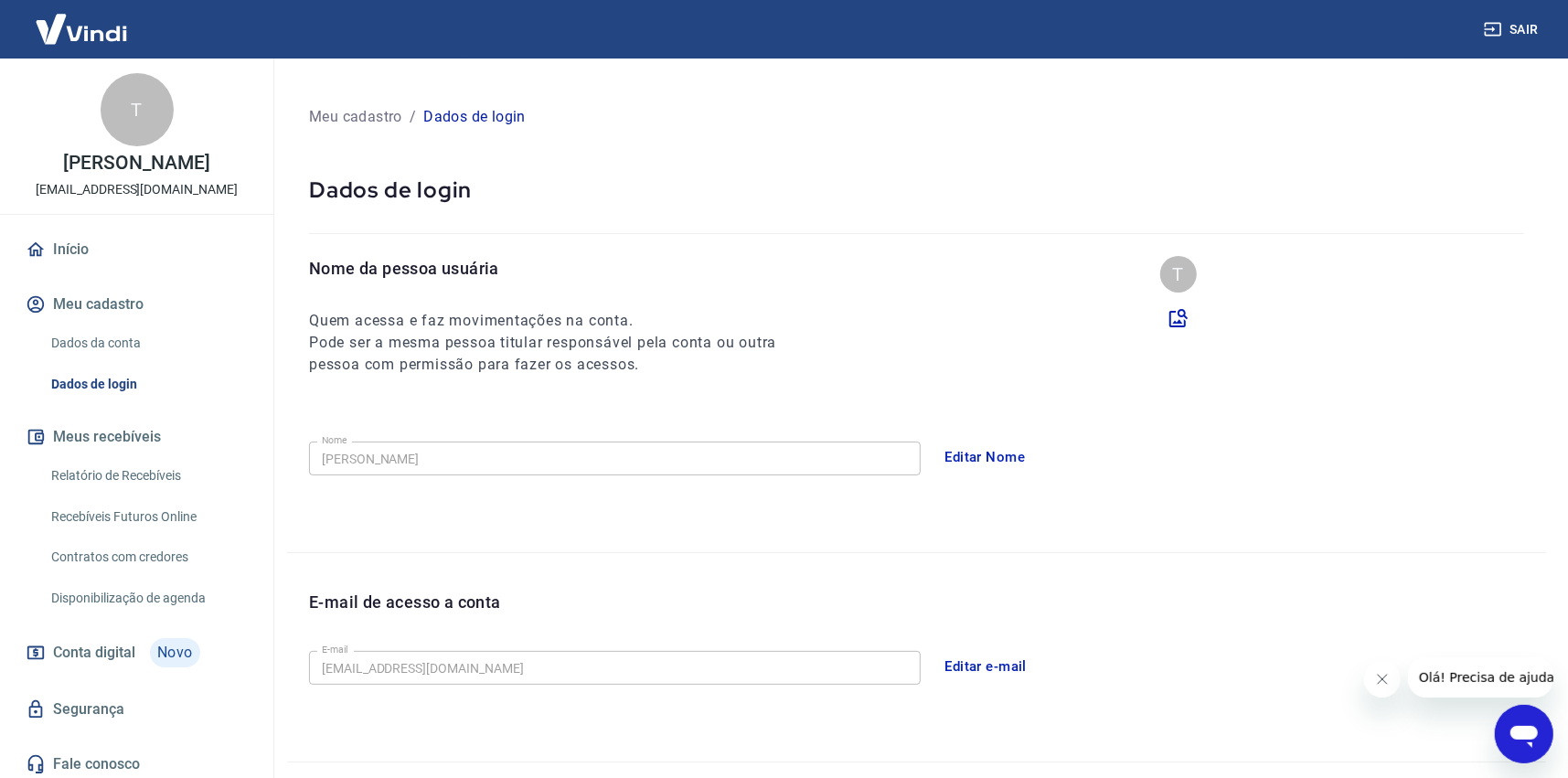
click at [105, 434] on button "Meus recebíveis" at bounding box center [136, 437] width 229 height 40
click at [73, 474] on link "Relatório de Recebíveis" at bounding box center [148, 475] width 207 height 37
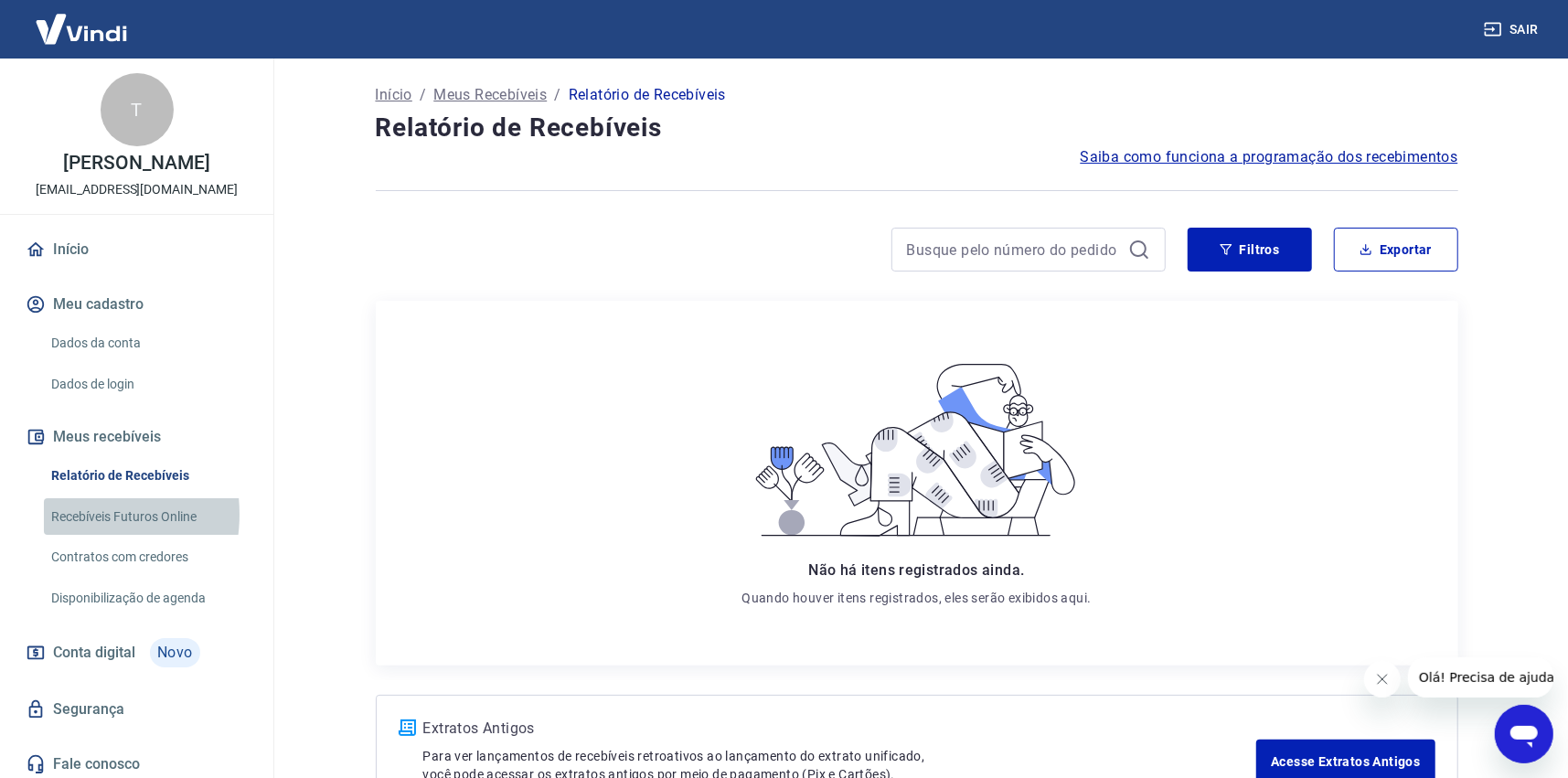
click at [73, 514] on link "Recebíveis Futuros Online" at bounding box center [148, 517] width 207 height 37
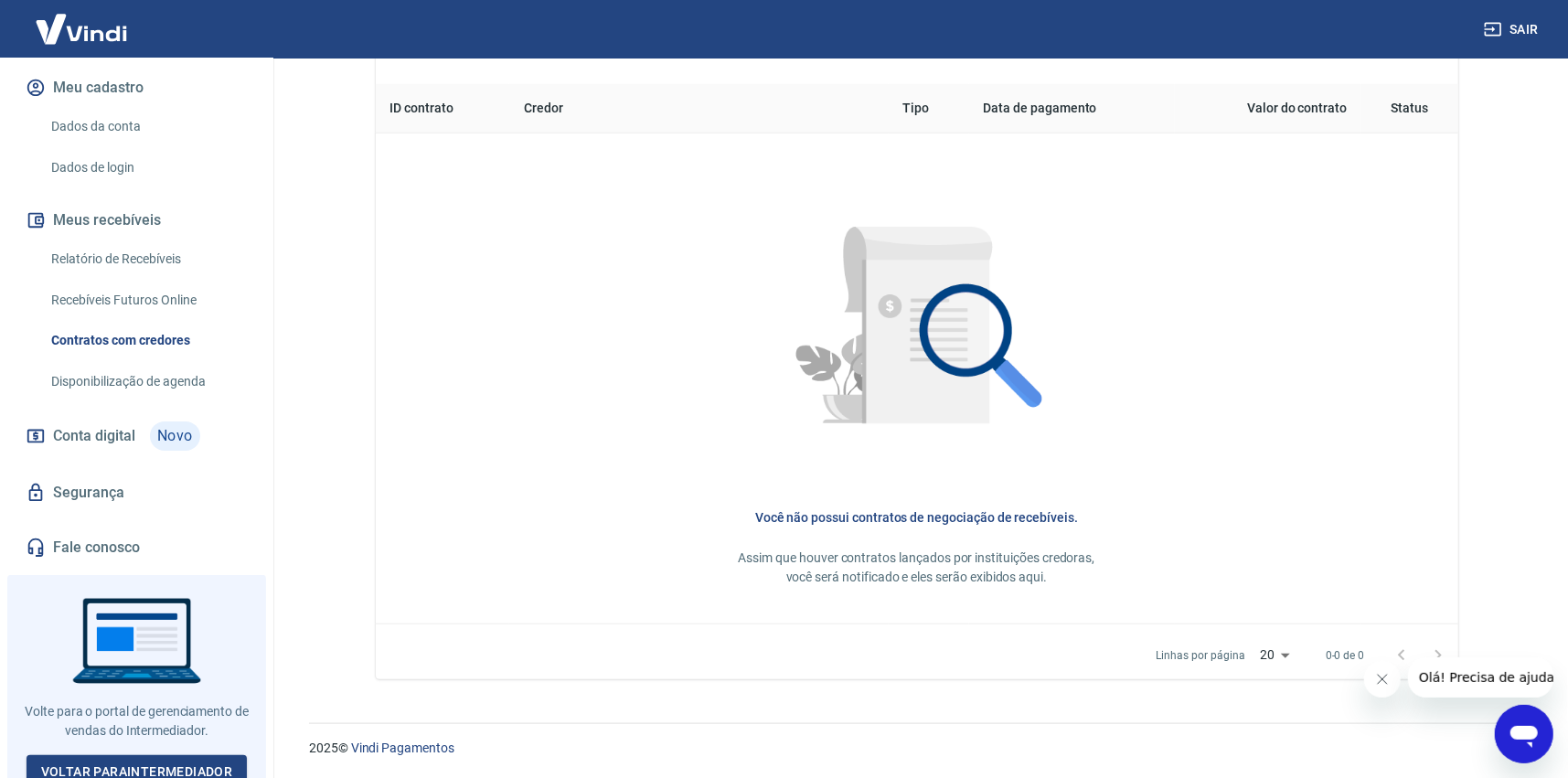
scroll to position [227, 0]
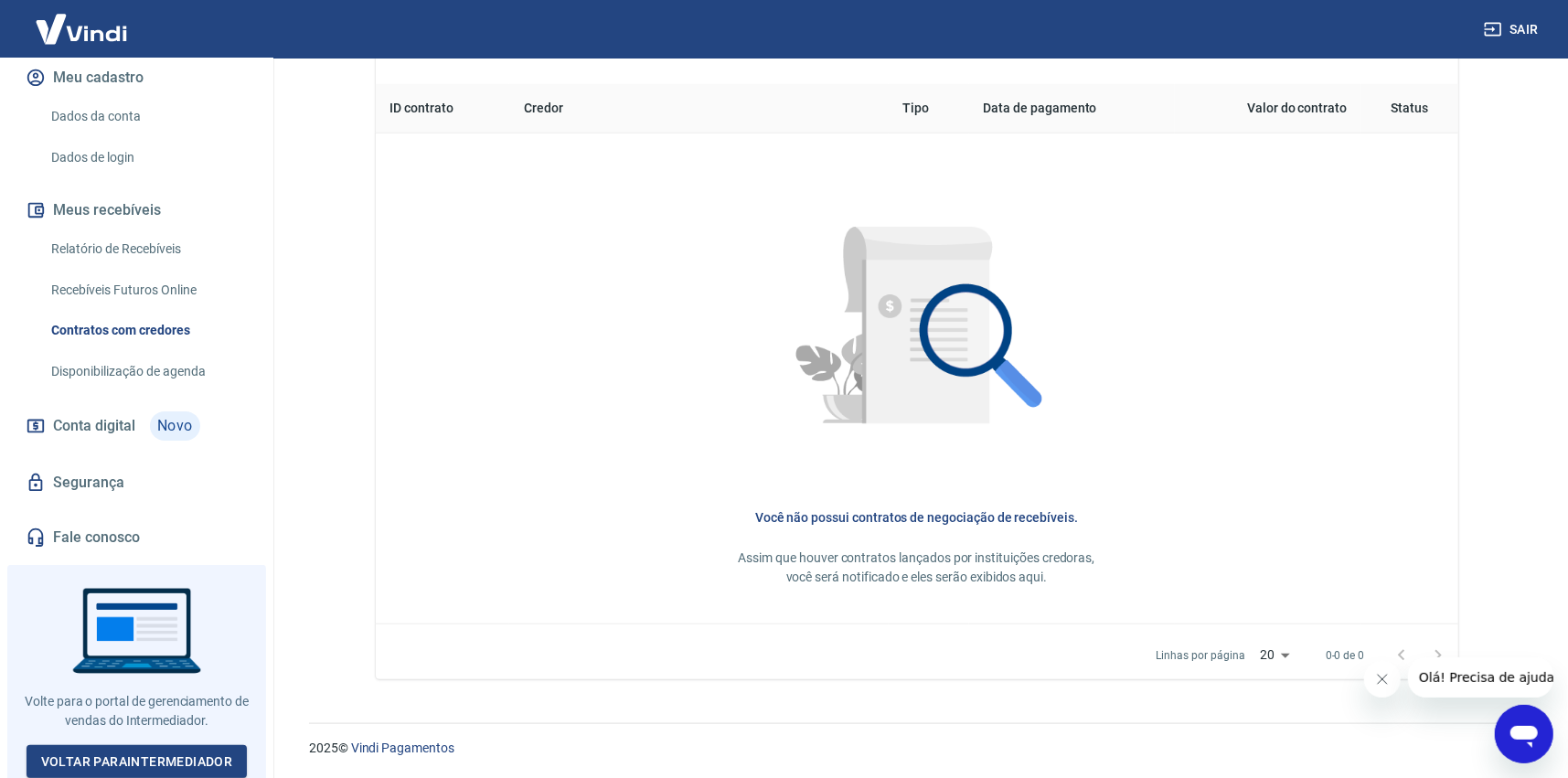
click at [81, 536] on link "Fale conosco" at bounding box center [136, 538] width 229 height 40
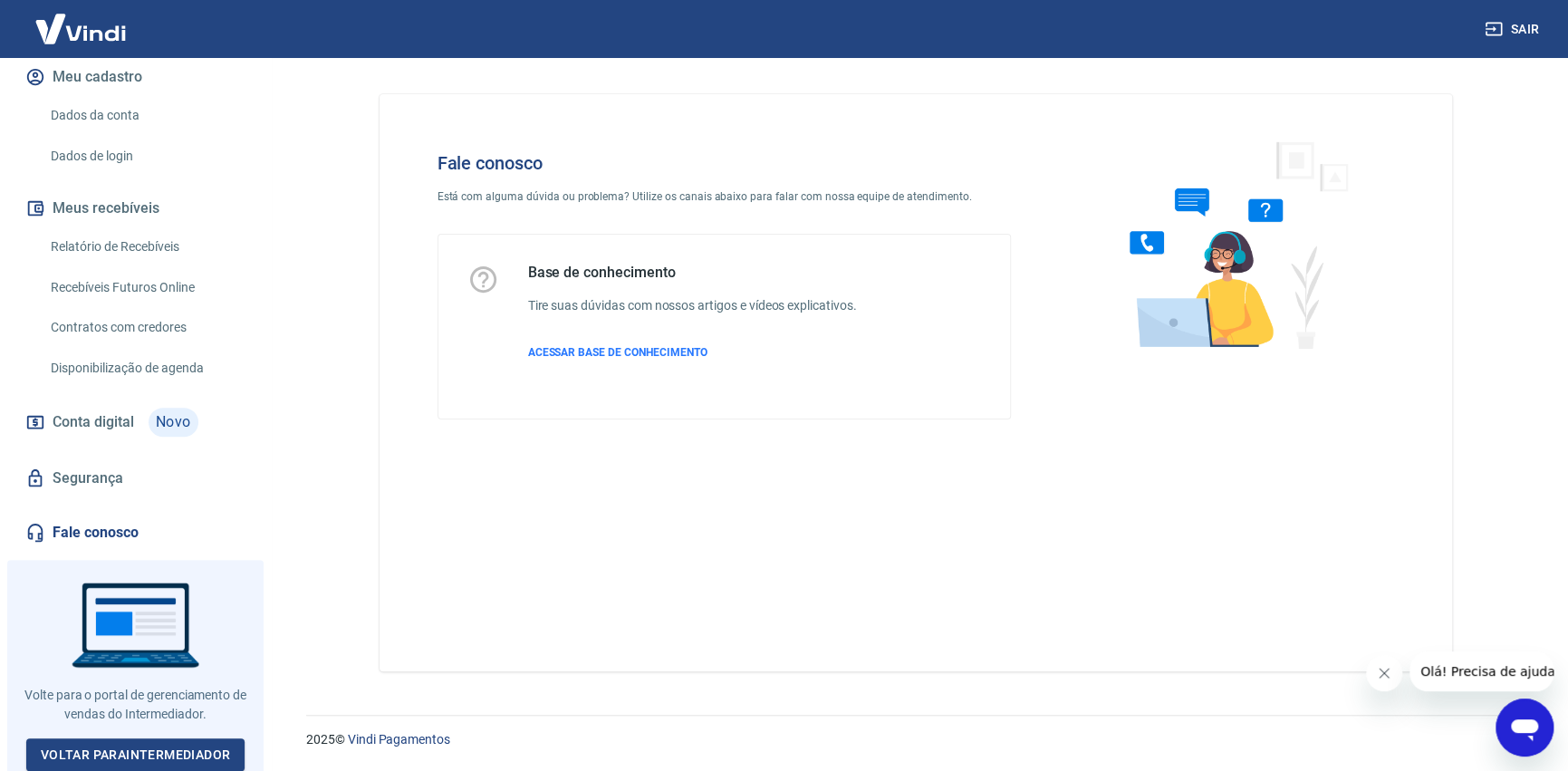
click at [1535, 720] on icon "Abrir janela de mensagens" at bounding box center [1524, 727] width 32 height 32
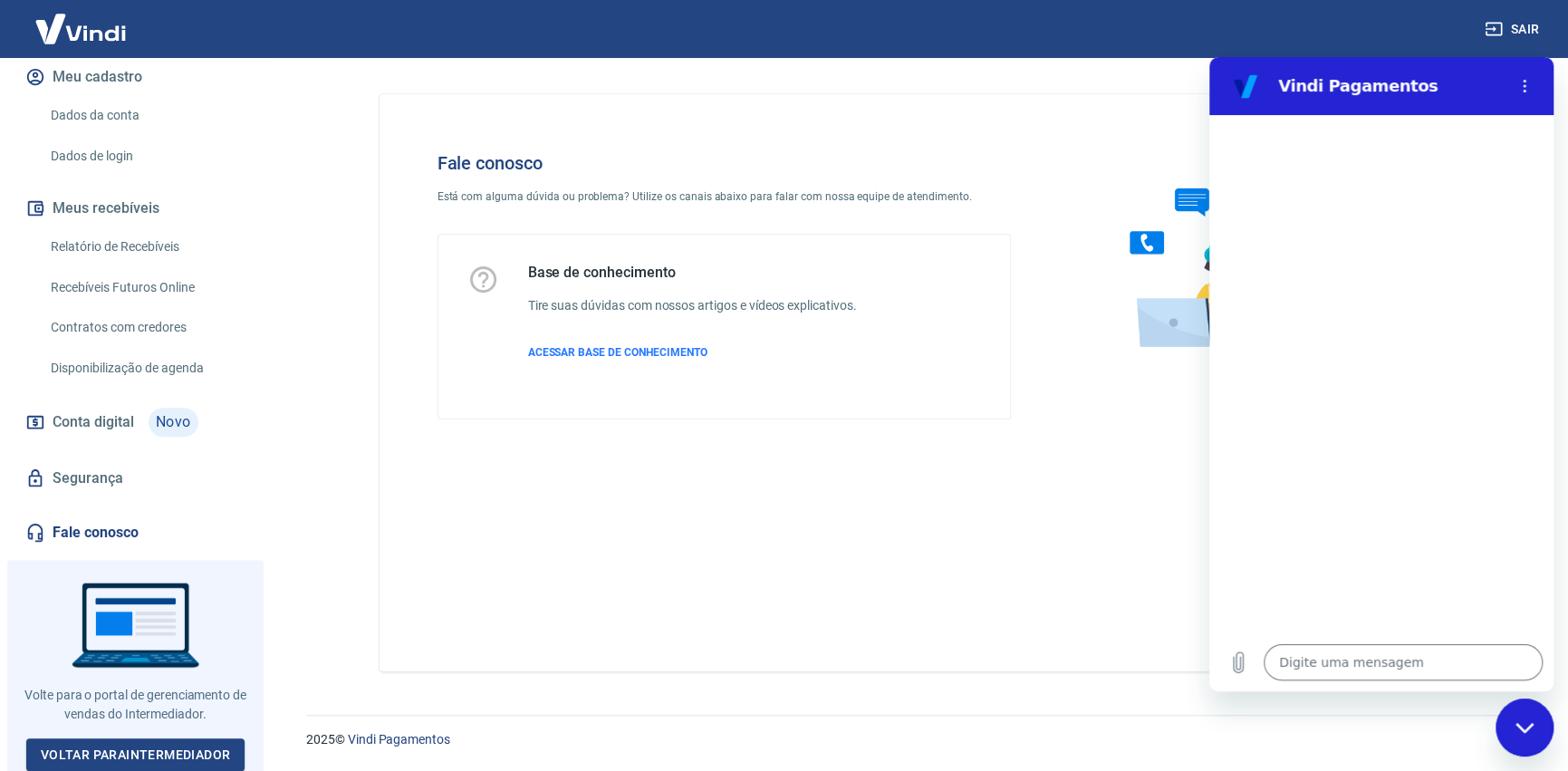
click at [798, 536] on div "Fale conosco Está com alguma dúvida ou problema? Utilize os canais abaixo para …" at bounding box center [915, 383] width 1072 height 577
click at [1535, 726] on div "Fechar janela de mensagens" at bounding box center [1524, 727] width 54 height 54
type textarea "x"
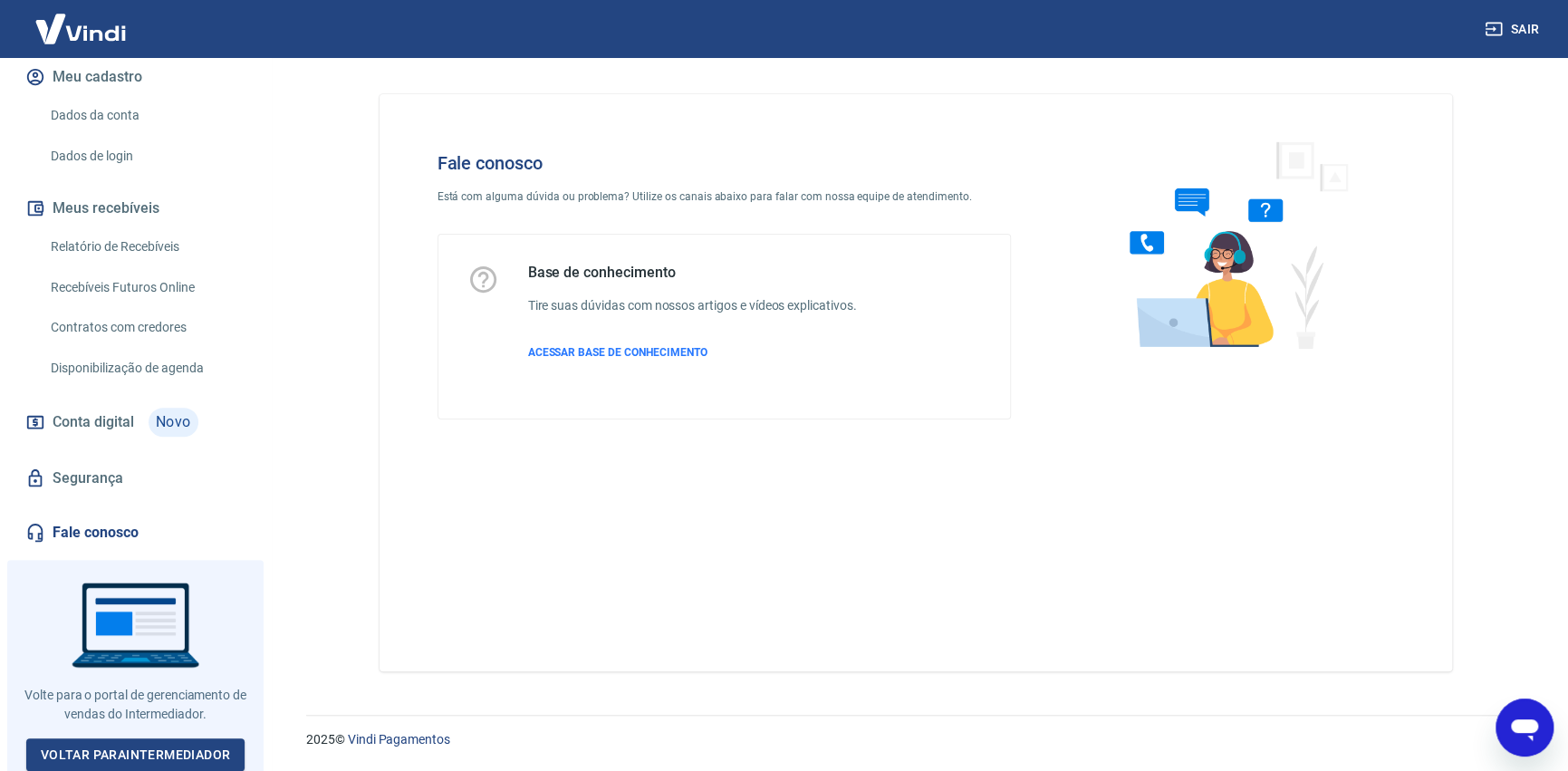
click at [1522, 12] on button "Sair" at bounding box center [1514, 29] width 66 height 33
